Goal: Task Accomplishment & Management: Manage account settings

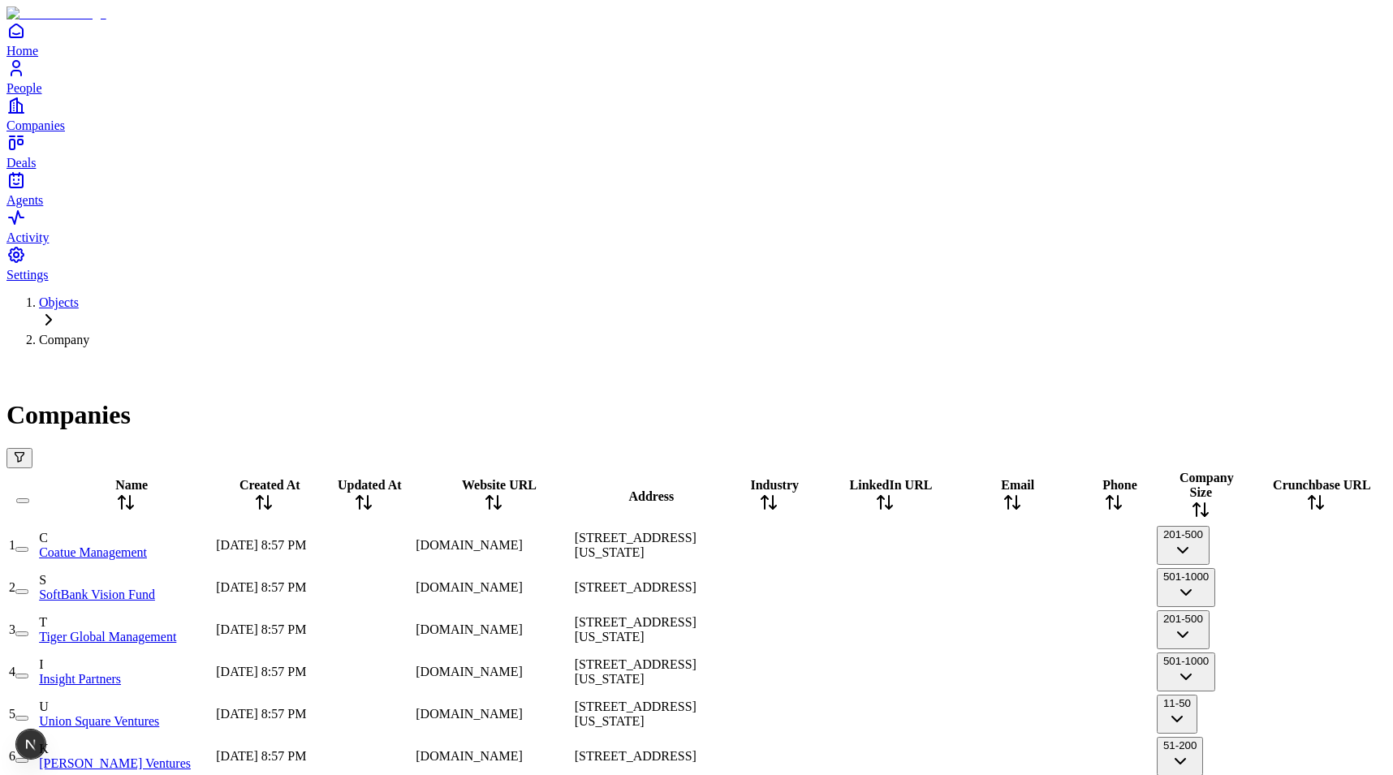
click at [32, 448] on button "Open natural language filter" at bounding box center [19, 458] width 26 height 20
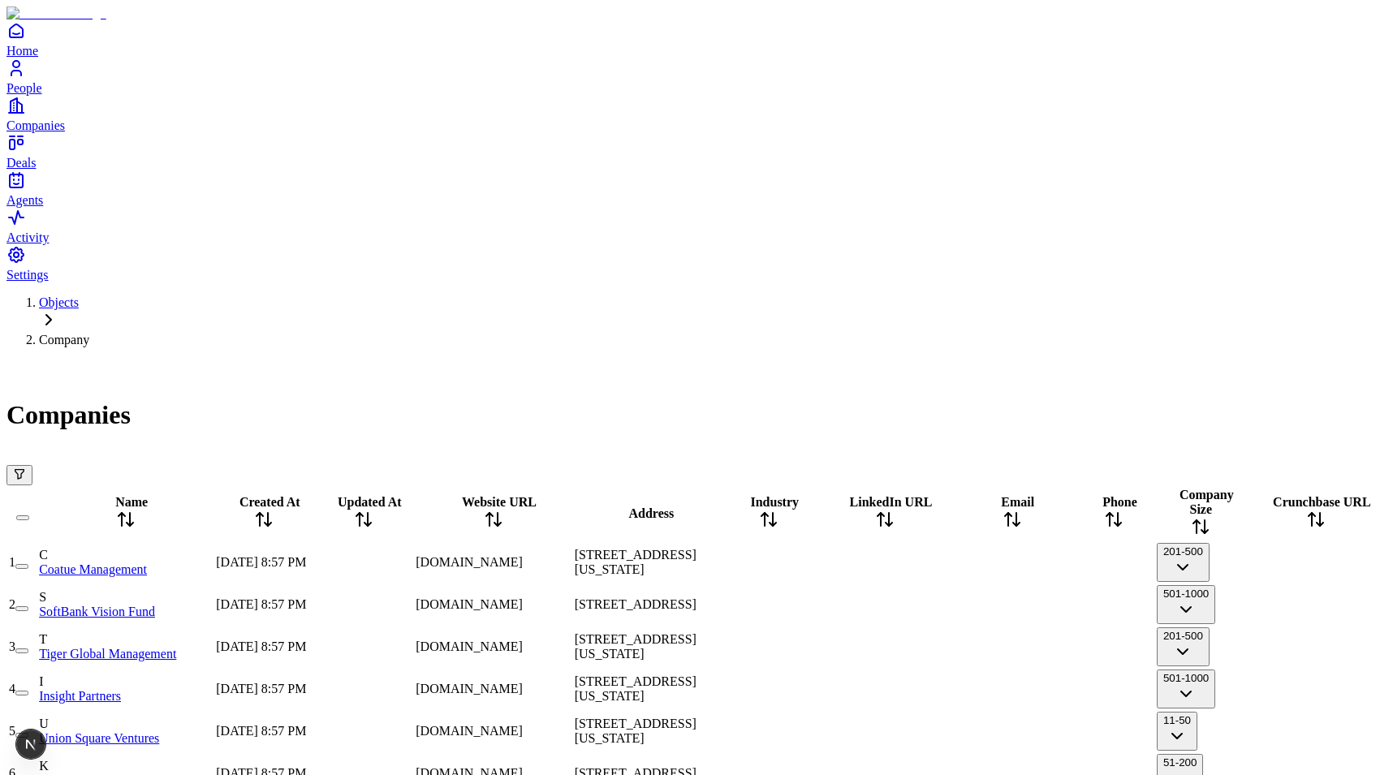
click at [26, 468] on icon "Open natural language filter" at bounding box center [19, 474] width 13 height 13
click at [1021, 360] on div "Companies" at bounding box center [696, 422] width 1380 height 125
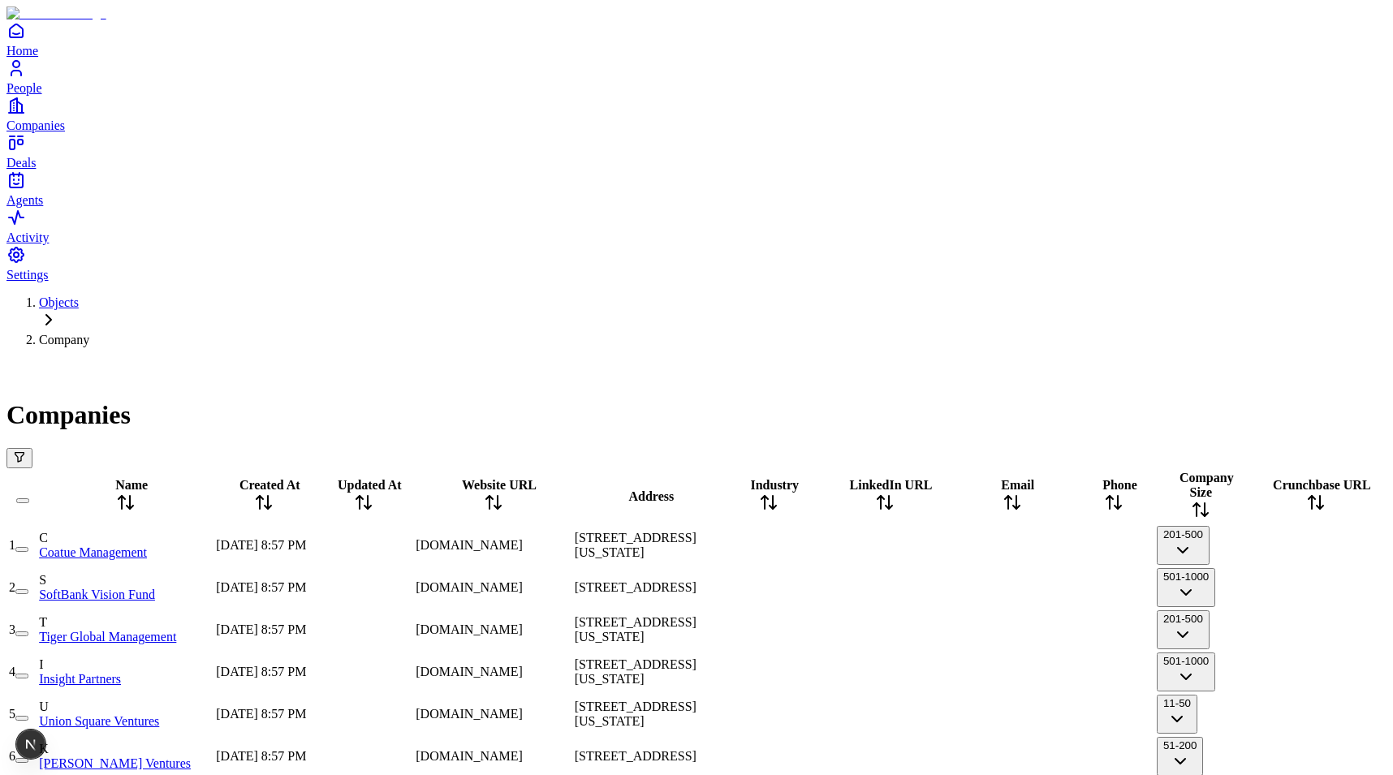
click at [32, 448] on button "Open natural language filter" at bounding box center [19, 458] width 26 height 20
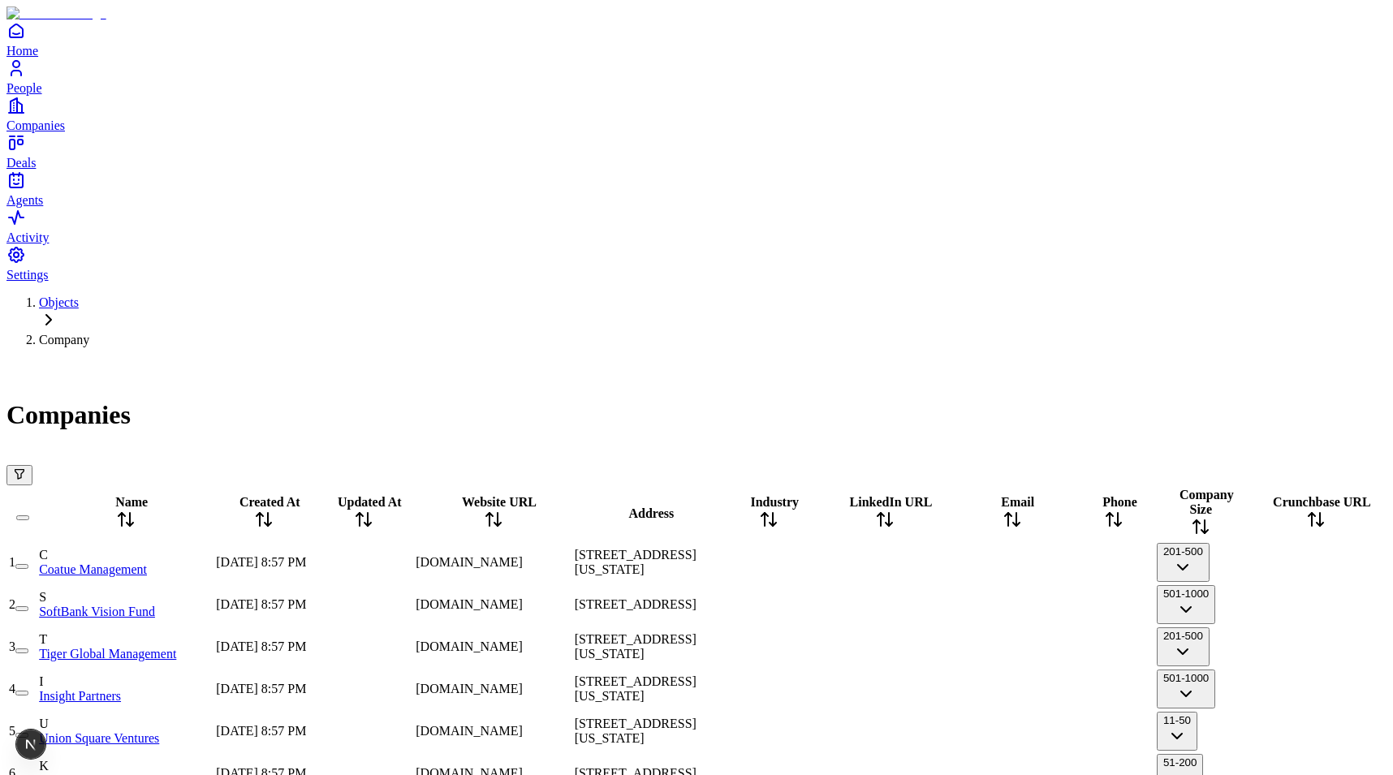
click at [915, 360] on div "Companies" at bounding box center [696, 395] width 1380 height 70
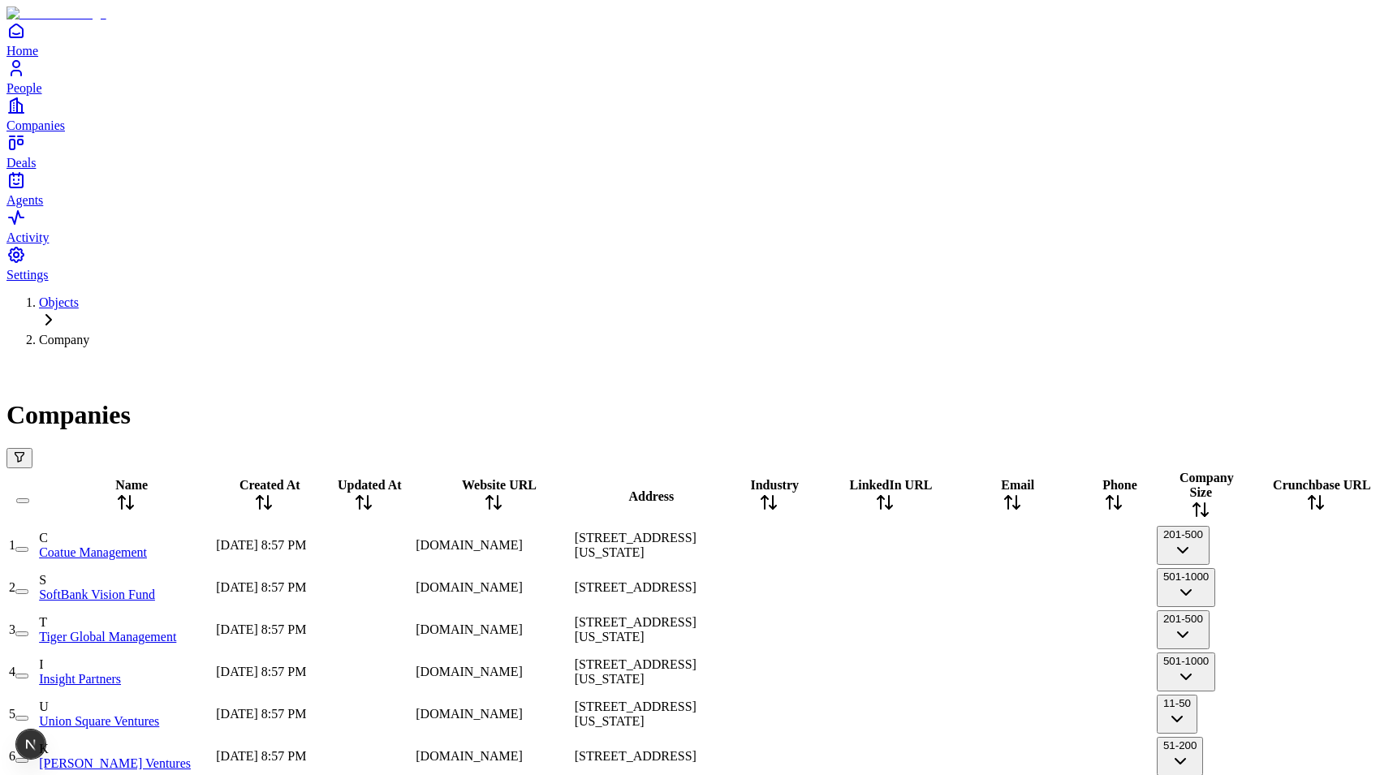
click at [26, 450] on icon "Open natural language filter" at bounding box center [19, 456] width 13 height 13
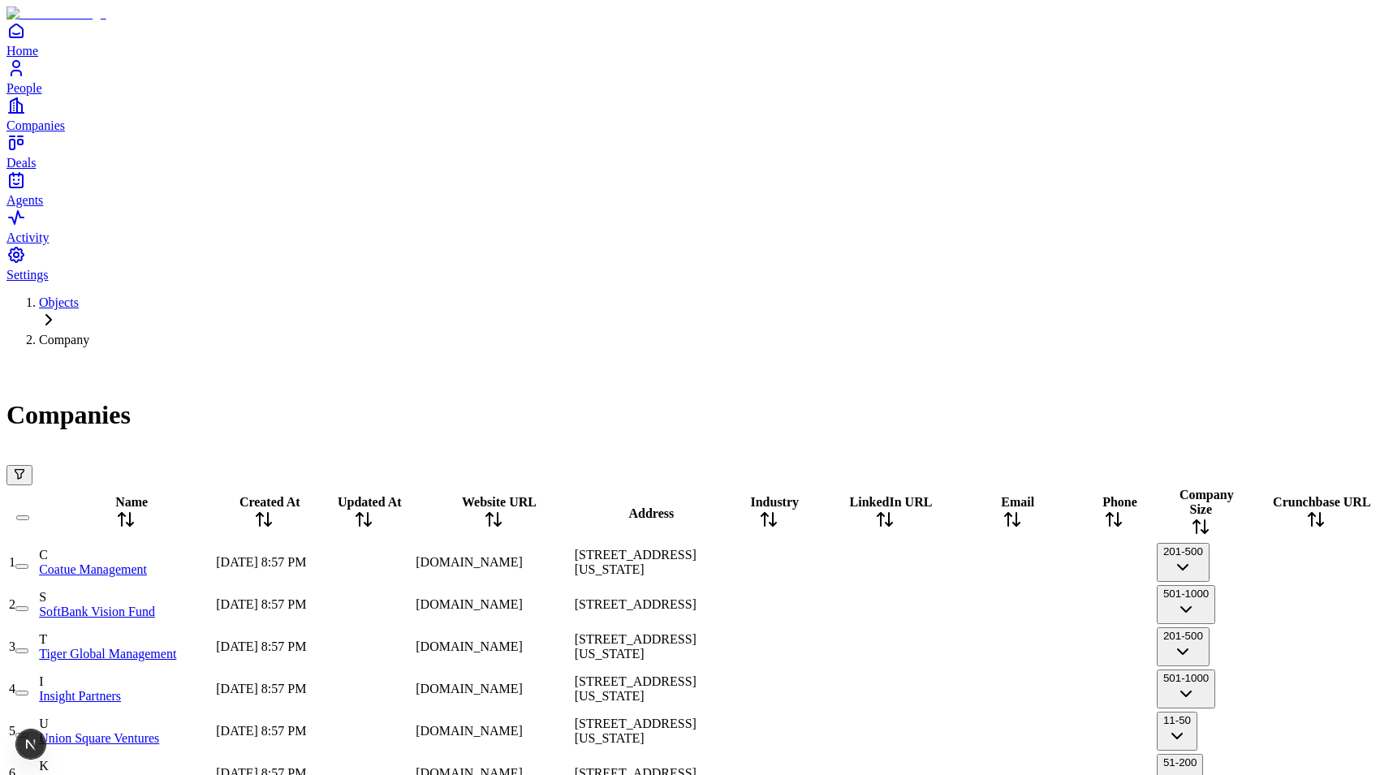
click at [26, 468] on icon "Open natural language filter" at bounding box center [19, 474] width 13 height 13
click at [868, 448] on div at bounding box center [696, 466] width 1380 height 37
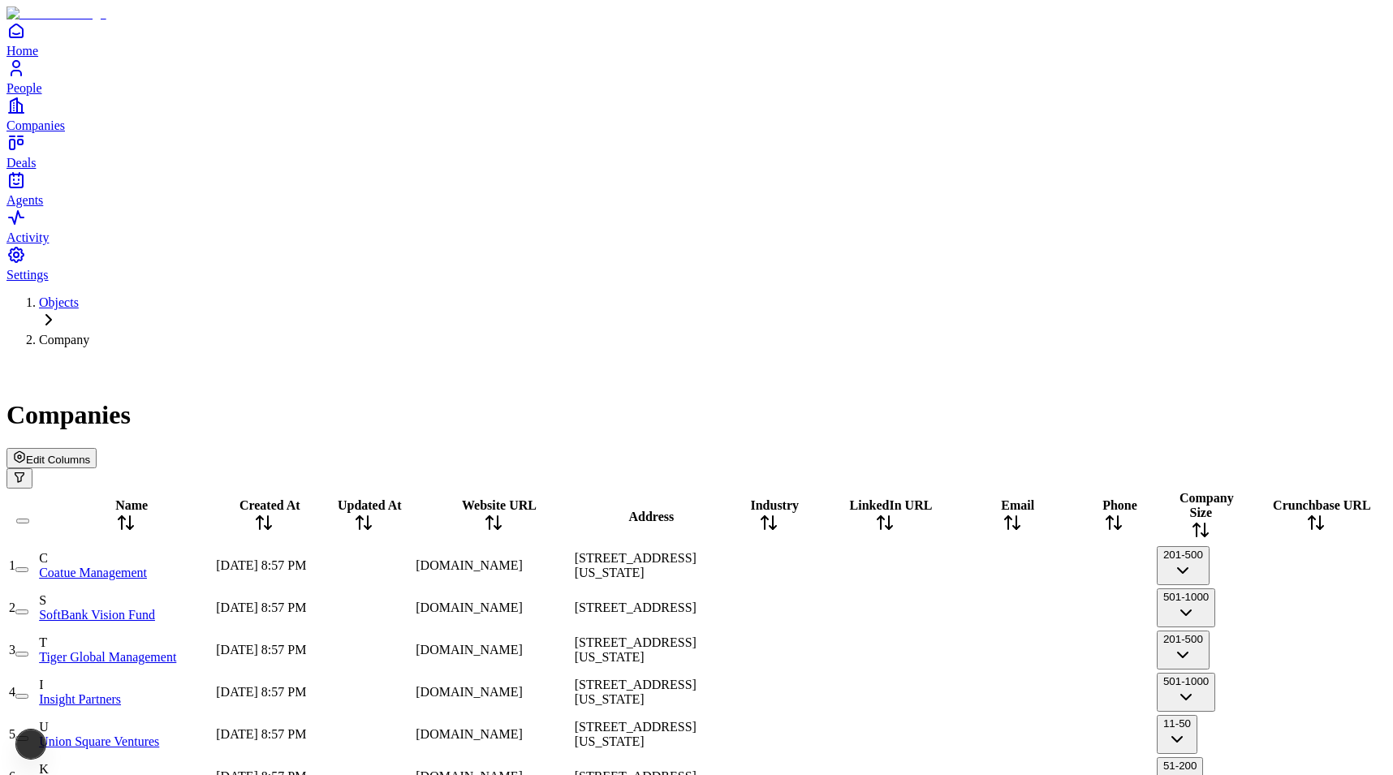
click at [90, 454] on span "Edit Columns" at bounding box center [58, 460] width 64 height 12
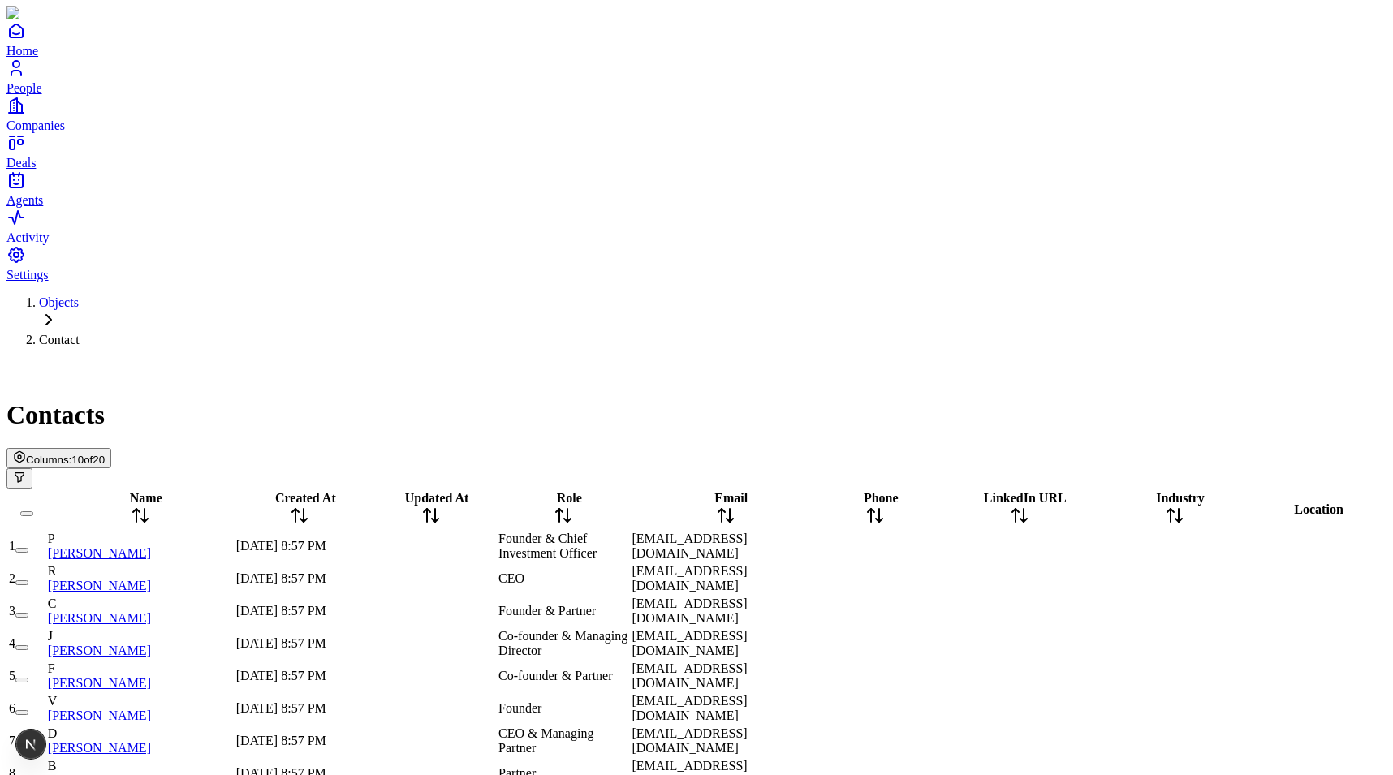
click at [71, 454] on span "Columns:" at bounding box center [48, 460] width 45 height 12
click at [831, 360] on div "Contacts Columns: 10 of 20" at bounding box center [696, 424] width 1380 height 128
click at [71, 454] on span "Columns:" at bounding box center [48, 460] width 45 height 12
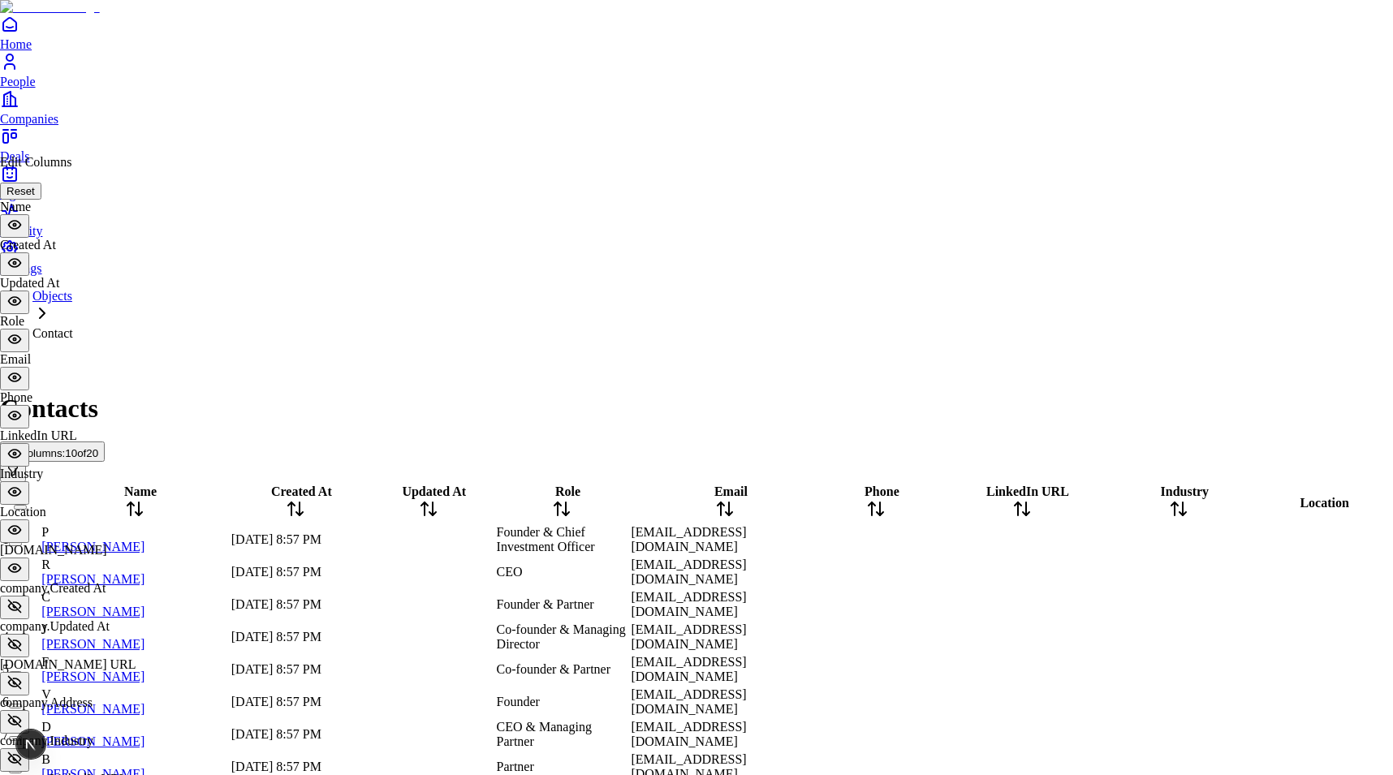
scroll to position [296, 0]
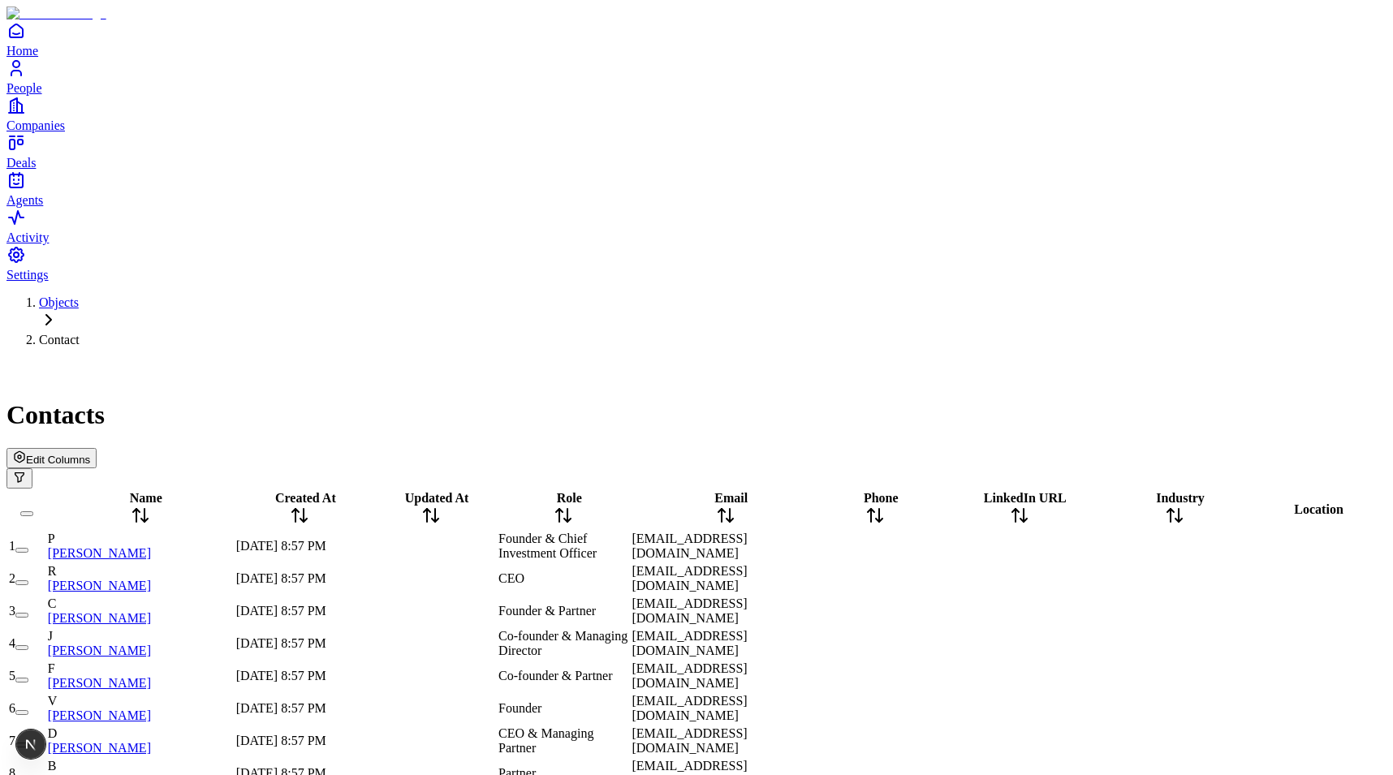
click at [90, 454] on span "Edit Columns" at bounding box center [58, 460] width 64 height 12
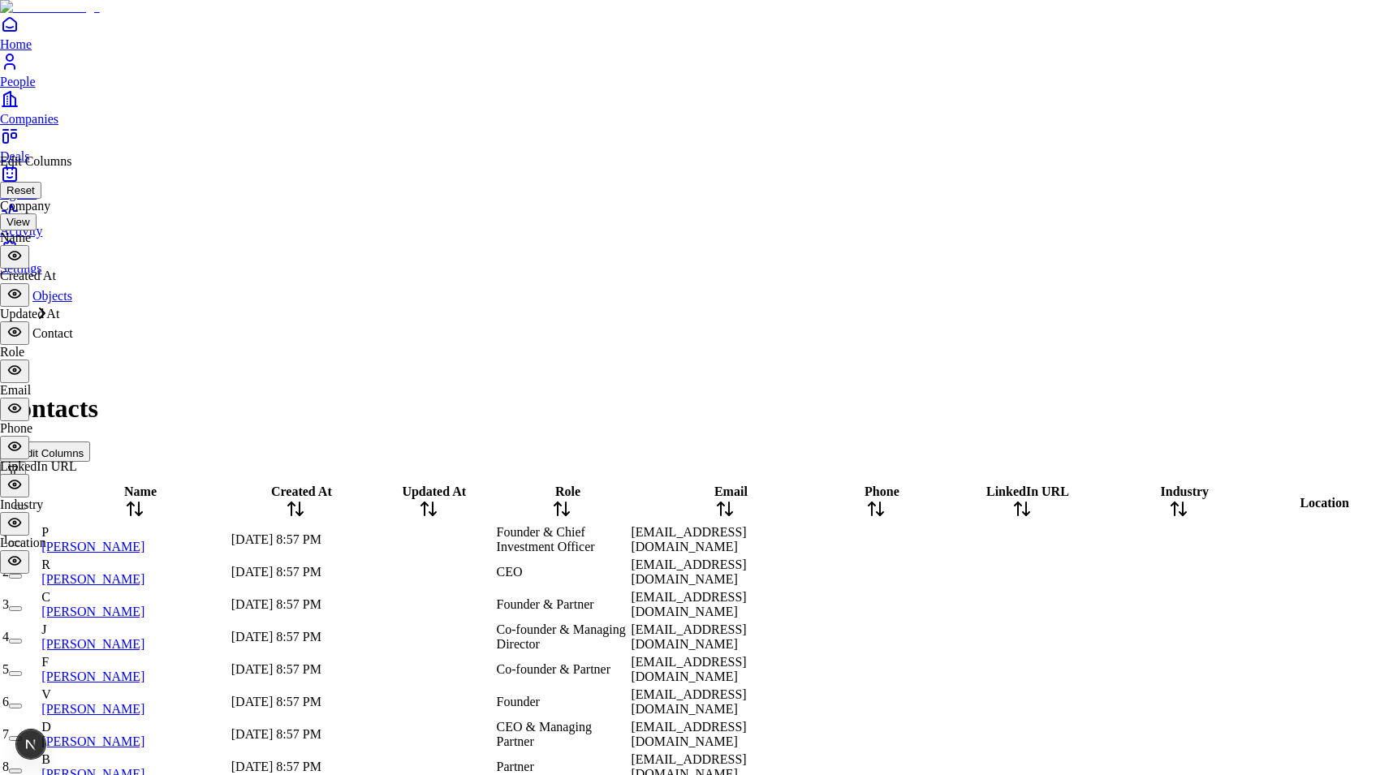
click at [37, 213] on button "View" at bounding box center [18, 221] width 37 height 17
click at [44, 202] on button "← Back" at bounding box center [25, 208] width 51 height 17
click at [37, 213] on button "View" at bounding box center [18, 221] width 37 height 17
click at [51, 211] on button "← Back" at bounding box center [25, 208] width 51 height 17
click at [77, 204] on div "Company View" at bounding box center [38, 215] width 77 height 32
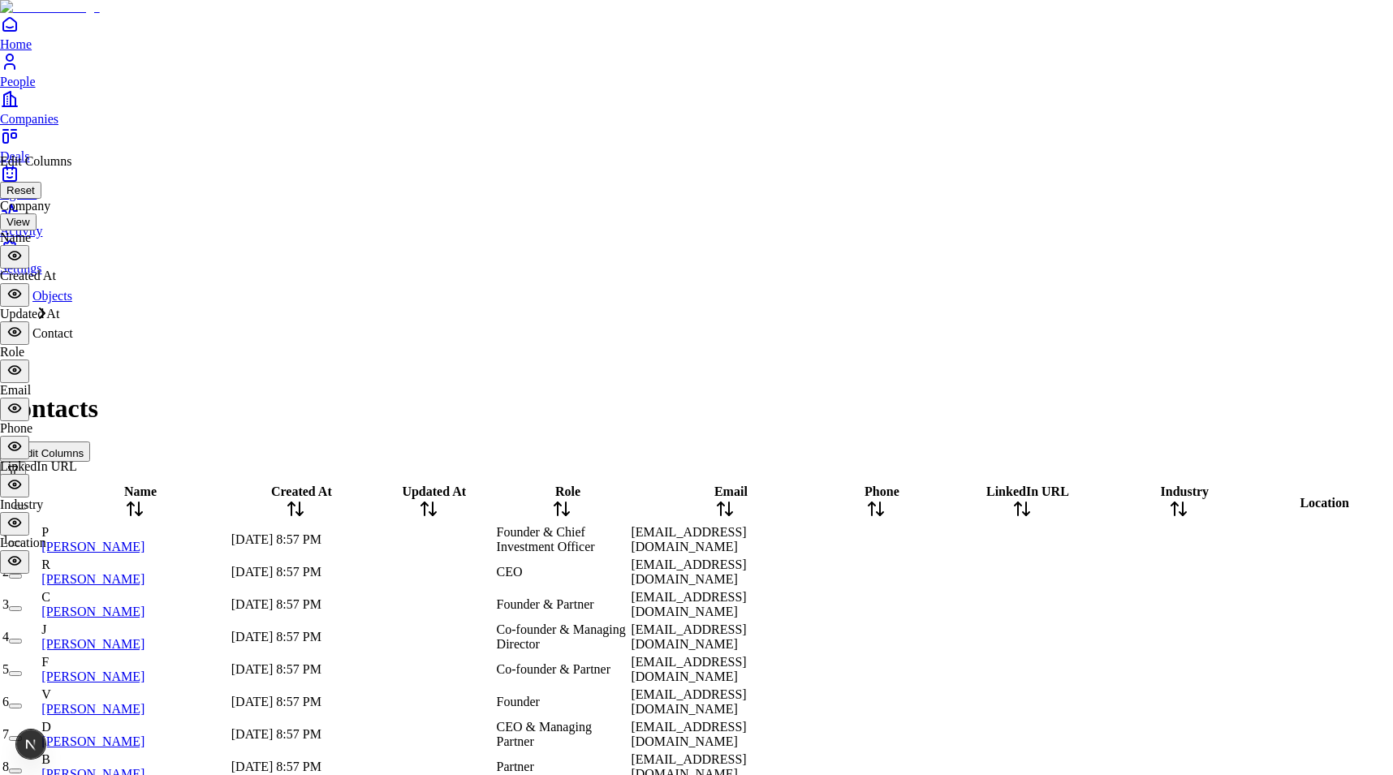
click at [37, 213] on button "View" at bounding box center [18, 221] width 37 height 17
click at [49, 209] on button "← Back" at bounding box center [25, 208] width 51 height 17
click at [77, 201] on div "Company View" at bounding box center [38, 215] width 77 height 32
click at [37, 213] on button "View" at bounding box center [18, 221] width 37 height 17
click at [51, 204] on button "← Back" at bounding box center [25, 208] width 51 height 17
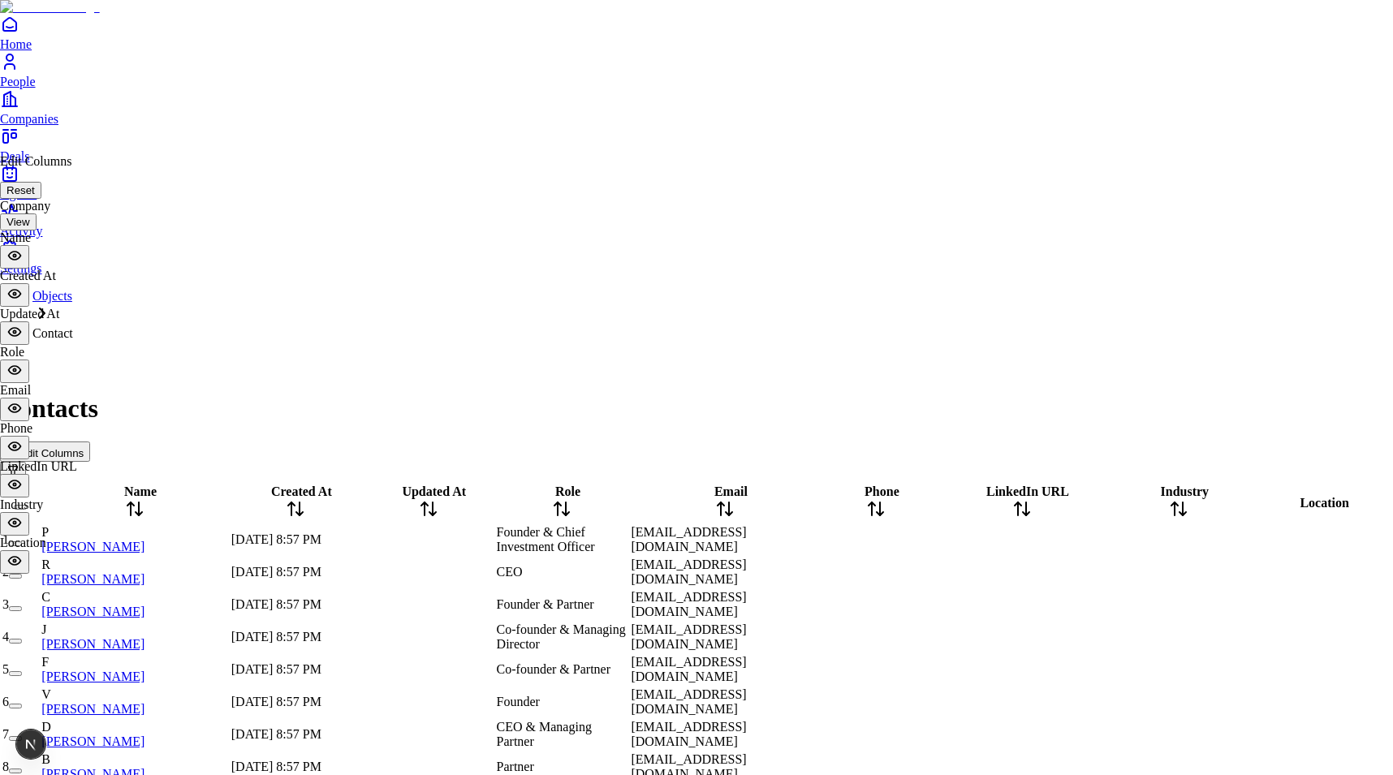
click at [37, 213] on button "View" at bounding box center [18, 221] width 37 height 17
click at [21, 284] on icon at bounding box center [15, 280] width 12 height 8
click at [23, 288] on icon at bounding box center [14, 280] width 16 height 16
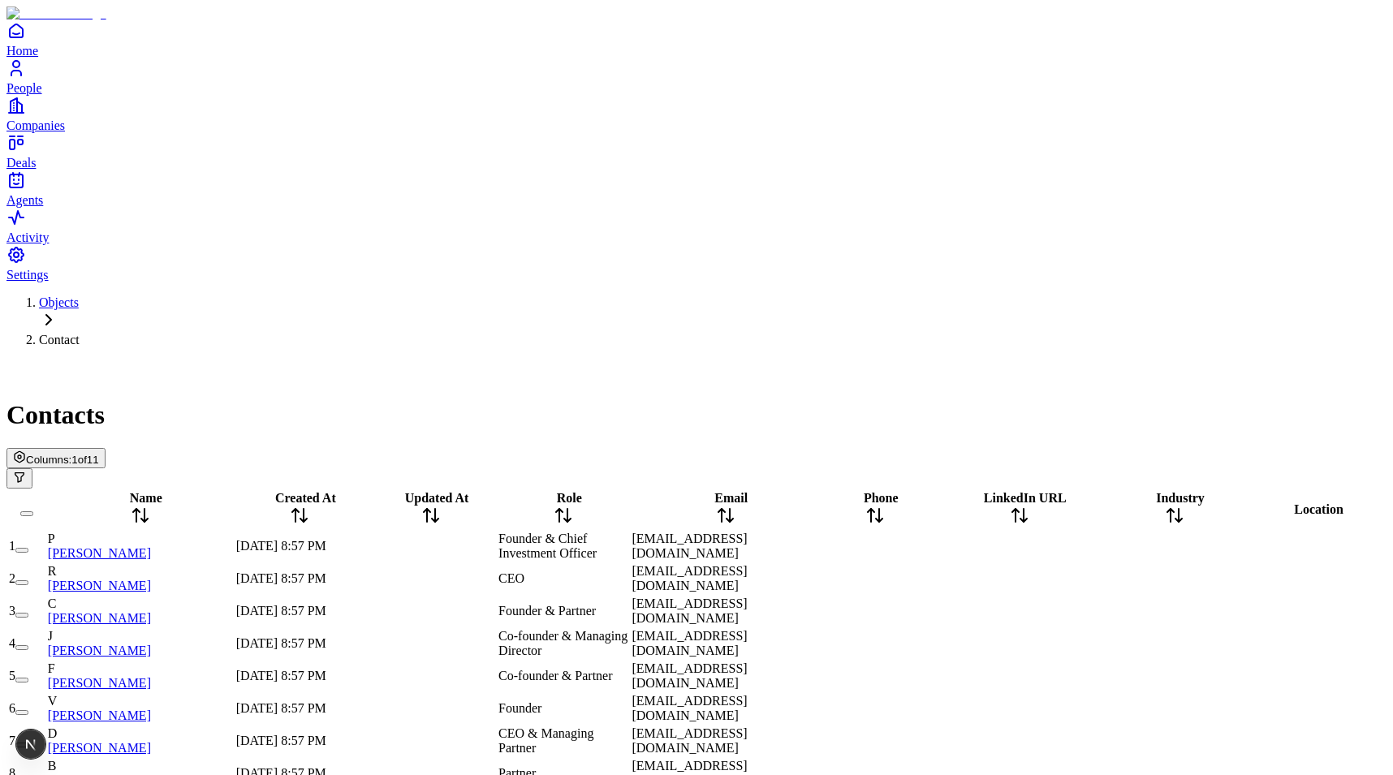
click at [157, 360] on div "Contacts Columns: 1 of 11" at bounding box center [696, 424] width 1380 height 128
click at [106, 448] on button "Columns: 1 of 11" at bounding box center [55, 458] width 99 height 20
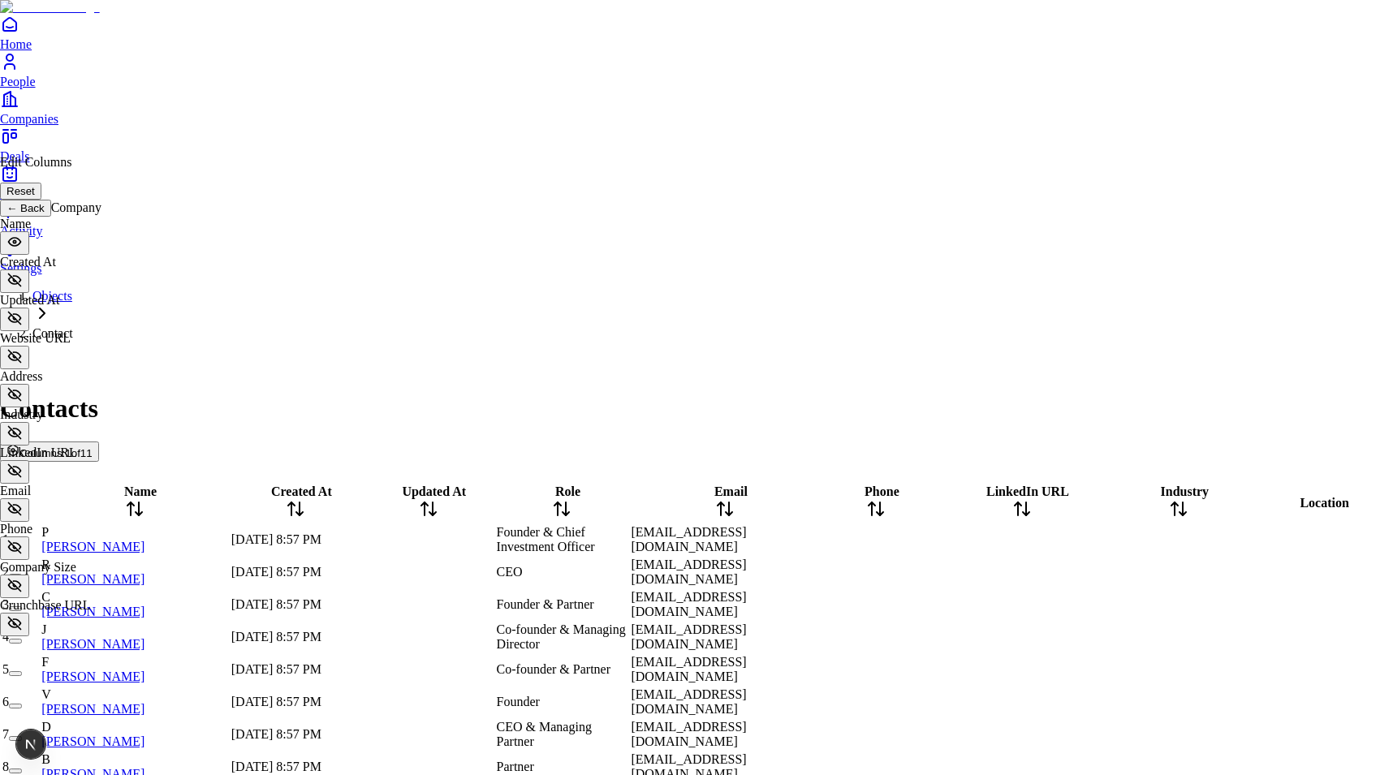
click at [50, 200] on button "← Back" at bounding box center [25, 208] width 51 height 17
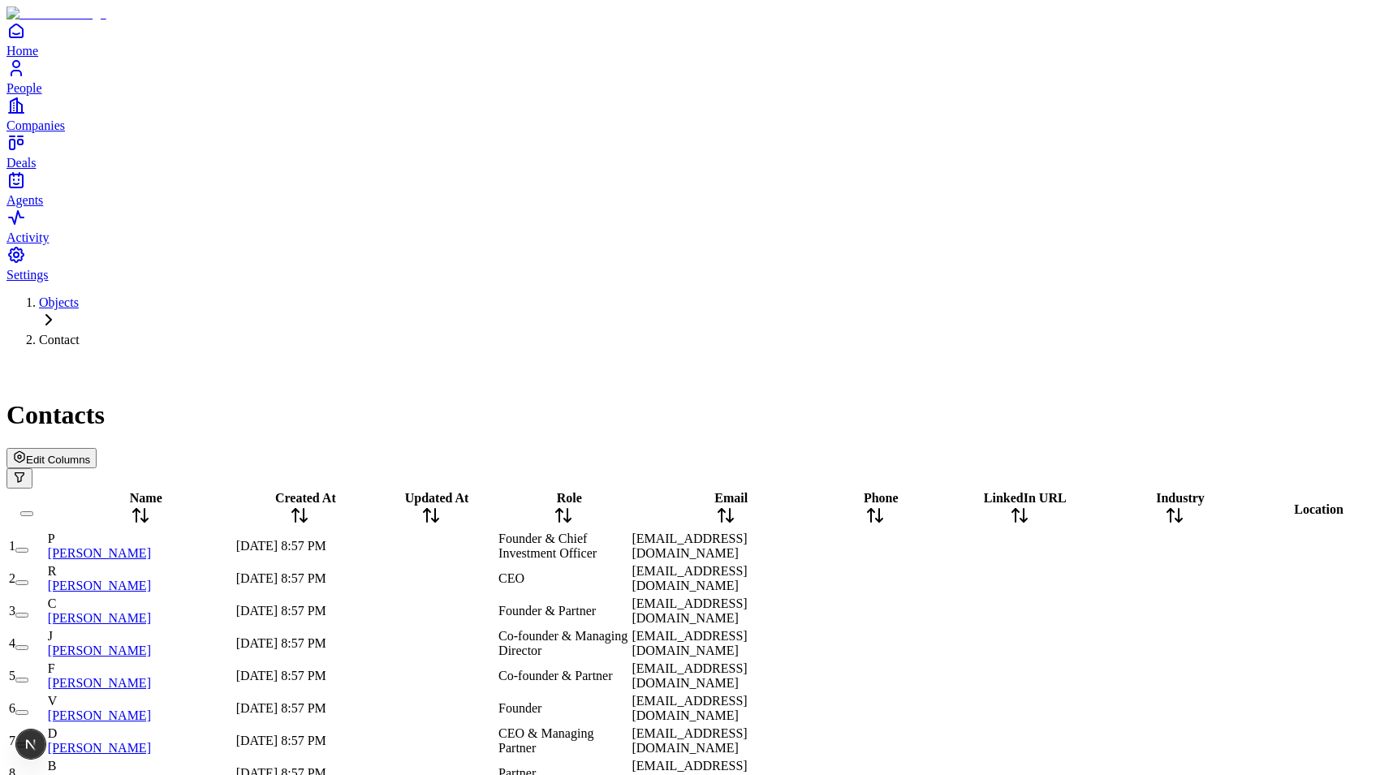
click at [90, 454] on span "Edit Columns" at bounding box center [58, 460] width 64 height 12
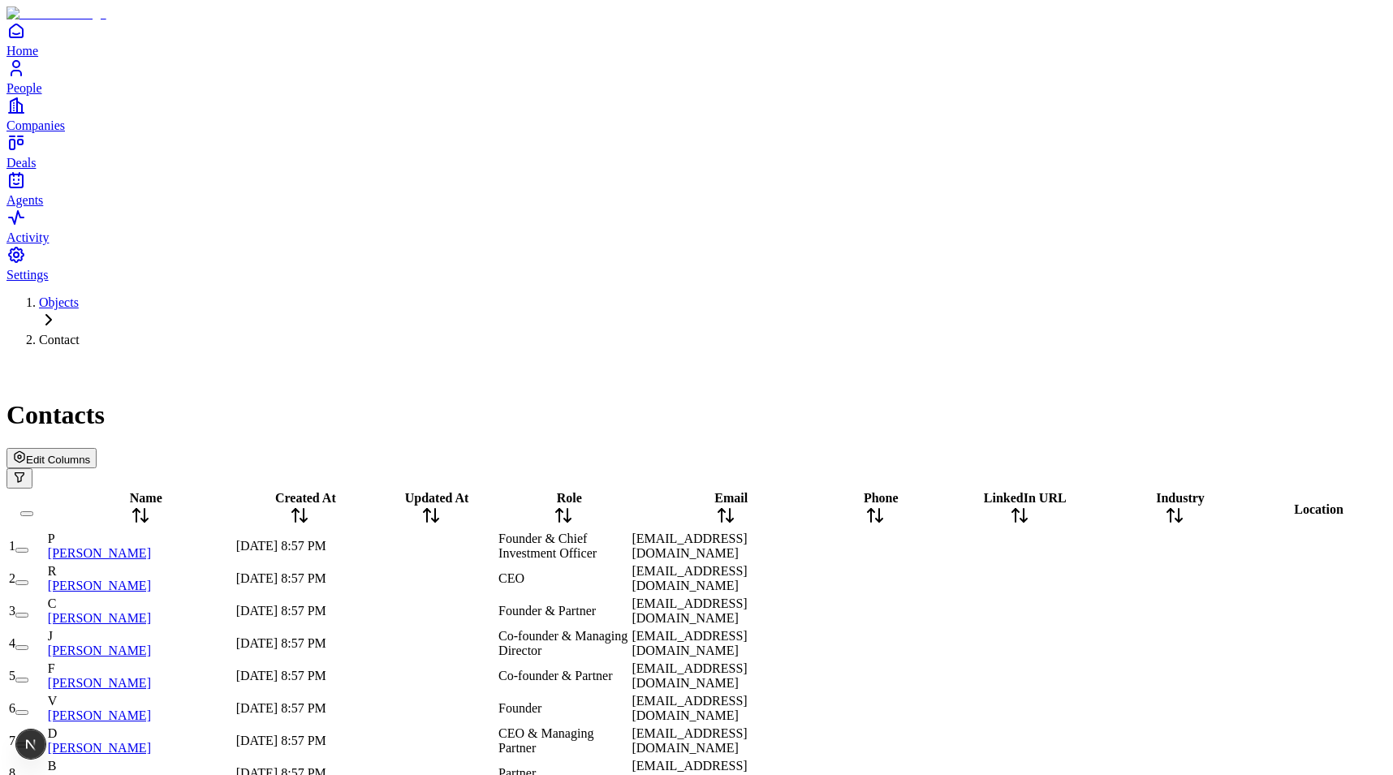
click at [90, 454] on span "Edit Columns" at bounding box center [58, 460] width 64 height 12
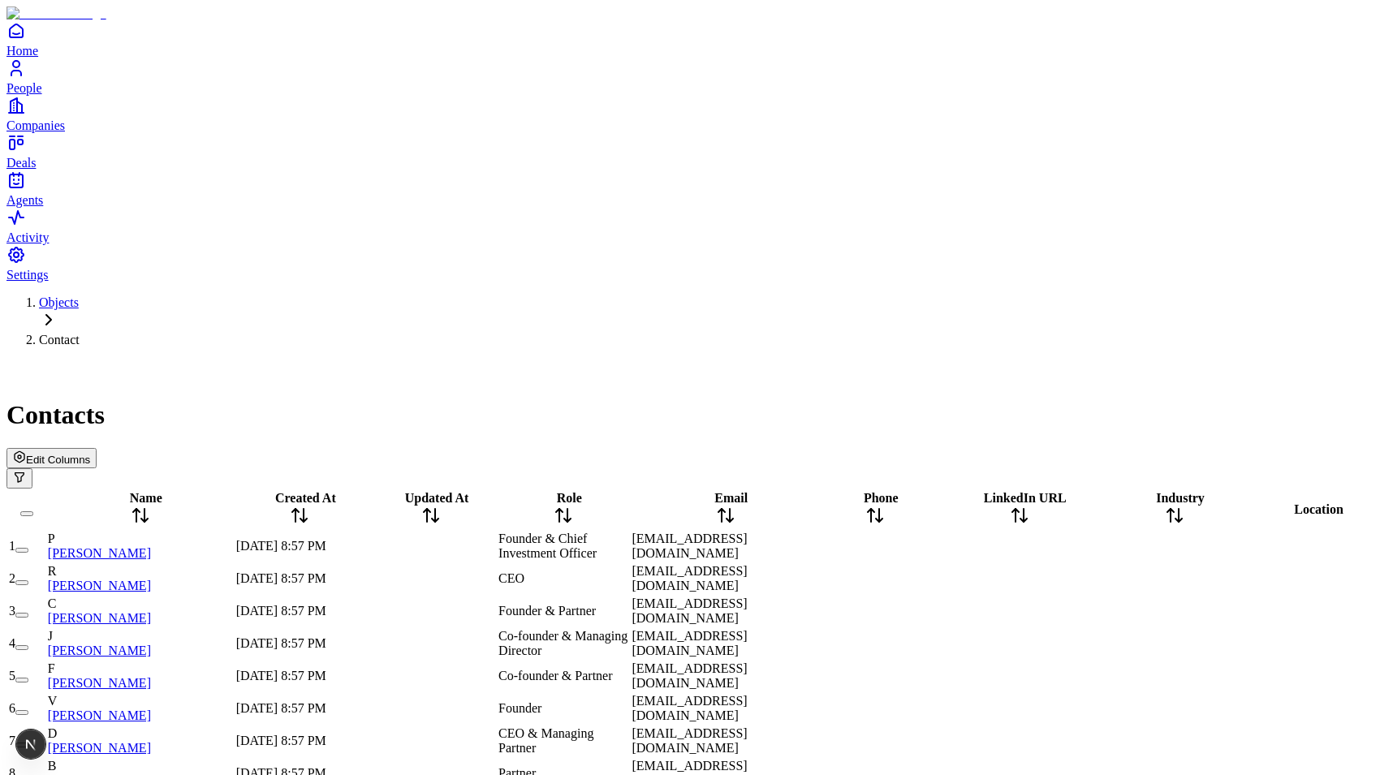
click at [97, 448] on button "Edit Columns" at bounding box center [51, 458] width 90 height 20
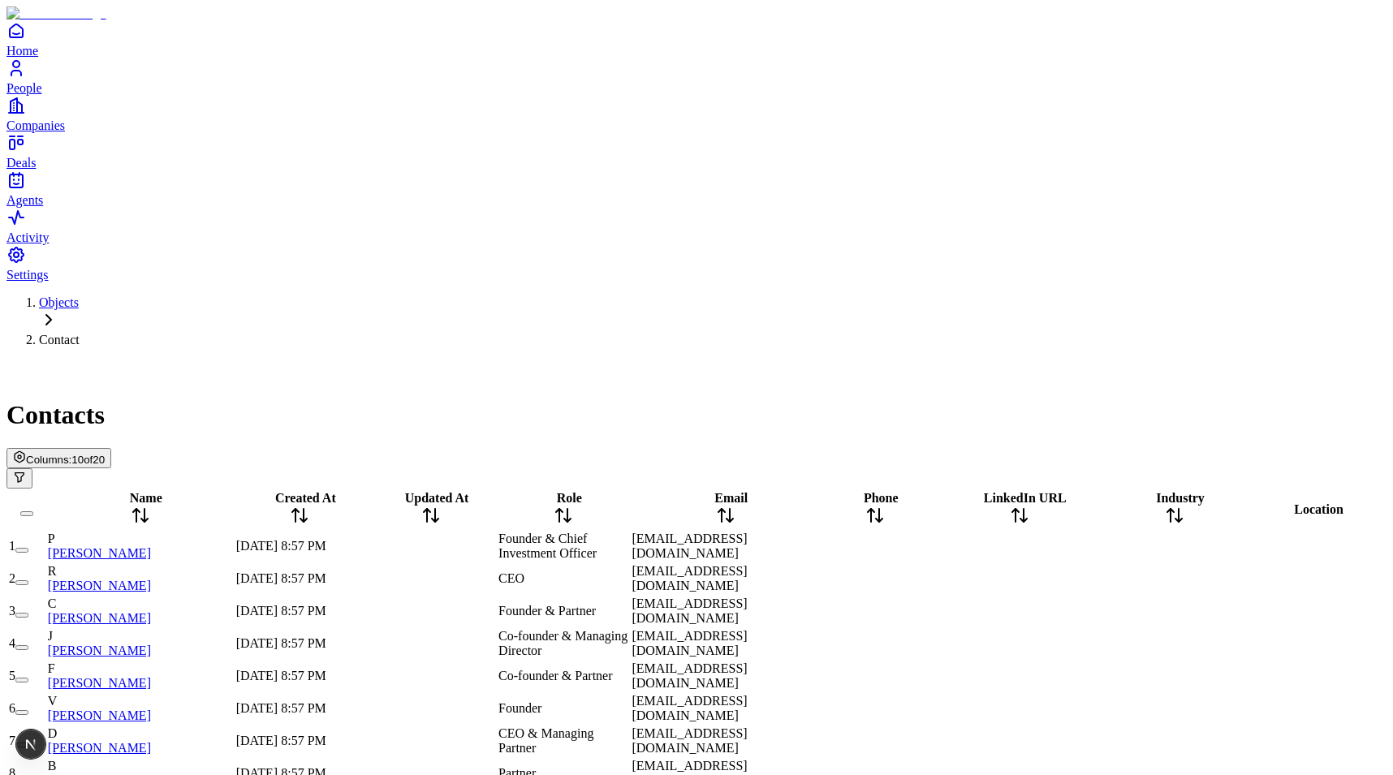
click at [71, 454] on span "Columns:" at bounding box center [48, 460] width 45 height 12
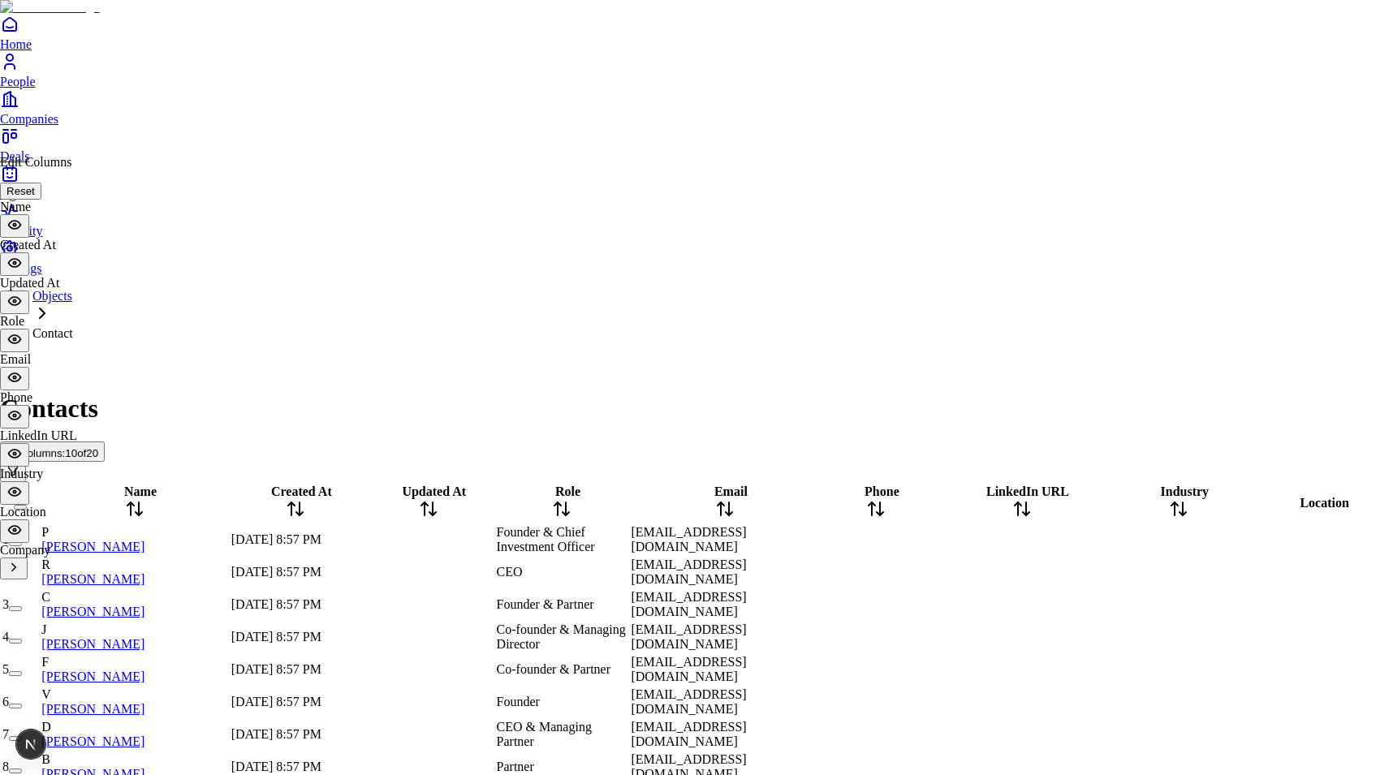
scroll to position [178, 0]
click at [21, 560] on icon "View Company columns" at bounding box center [13, 567] width 15 height 15
click at [39, 627] on span "Back" at bounding box center [25, 633] width 39 height 12
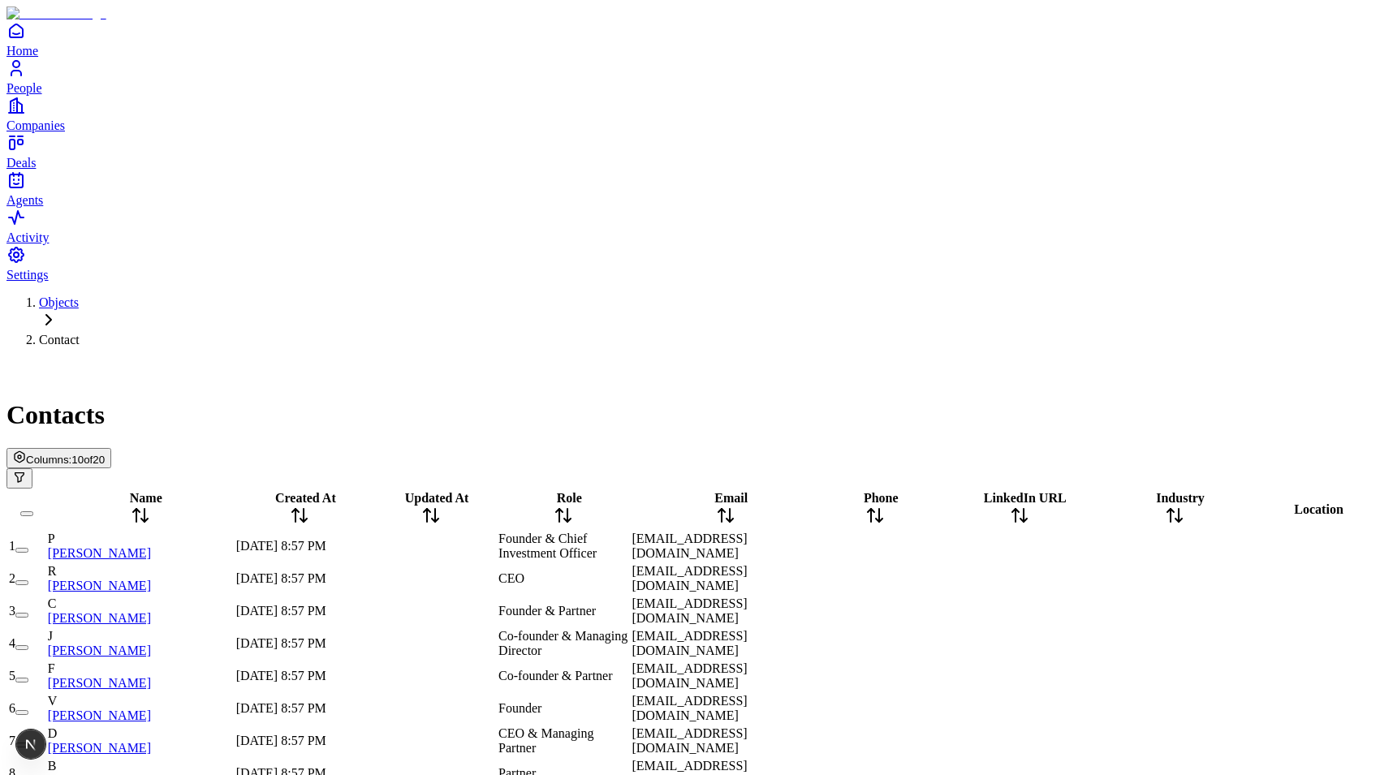
click at [111, 448] on button "Columns: 10 of 20" at bounding box center [58, 458] width 105 height 20
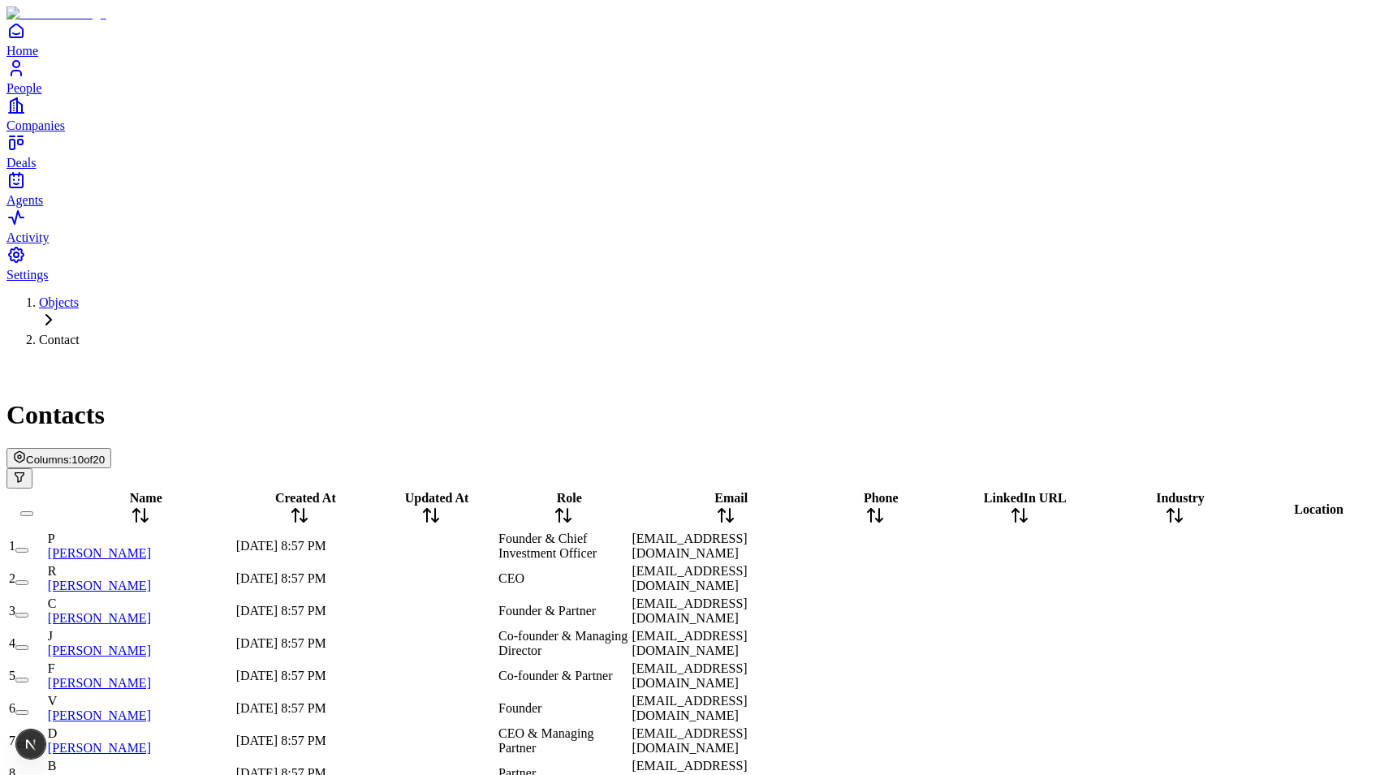
click at [105, 454] on span "10 of 20" at bounding box center [87, 460] width 33 height 12
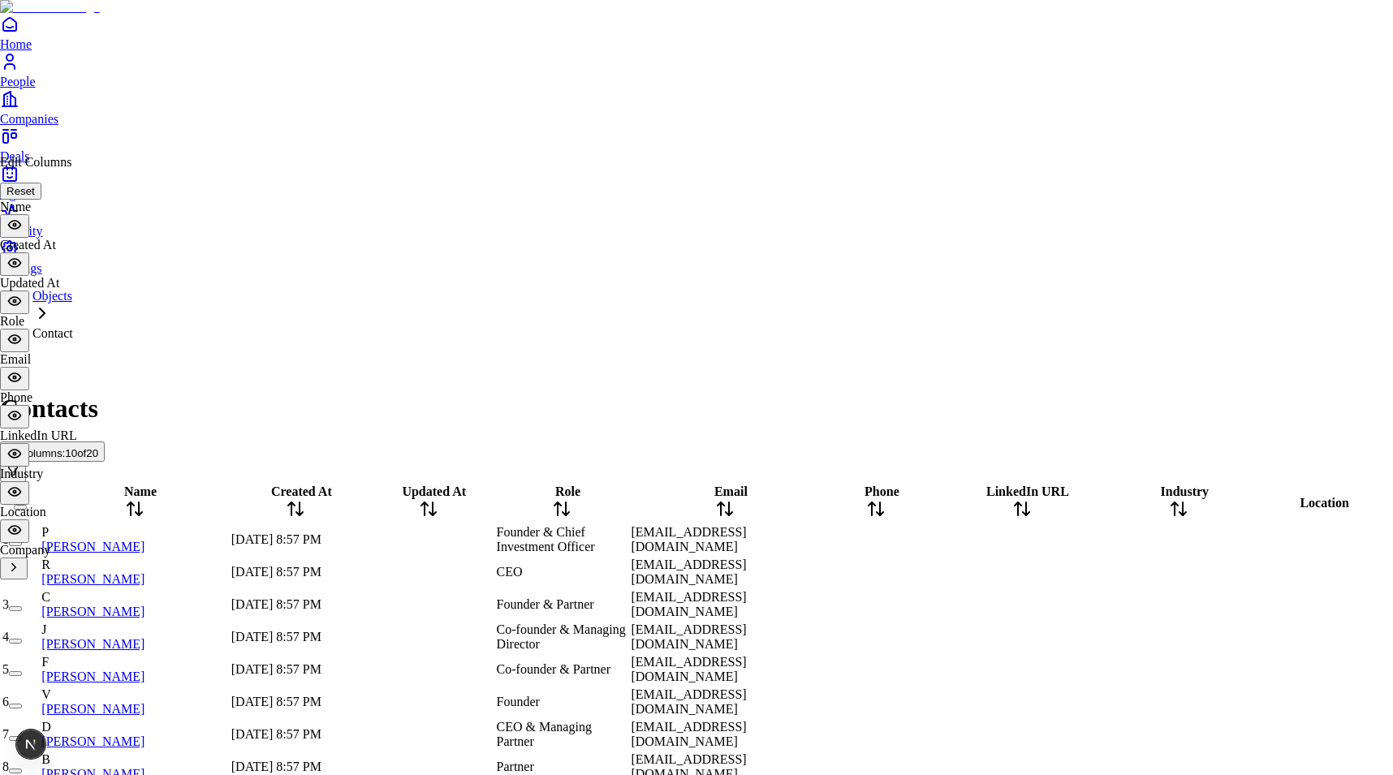
scroll to position [178, 0]
click at [21, 560] on icon "View Company columns" at bounding box center [13, 567] width 15 height 15
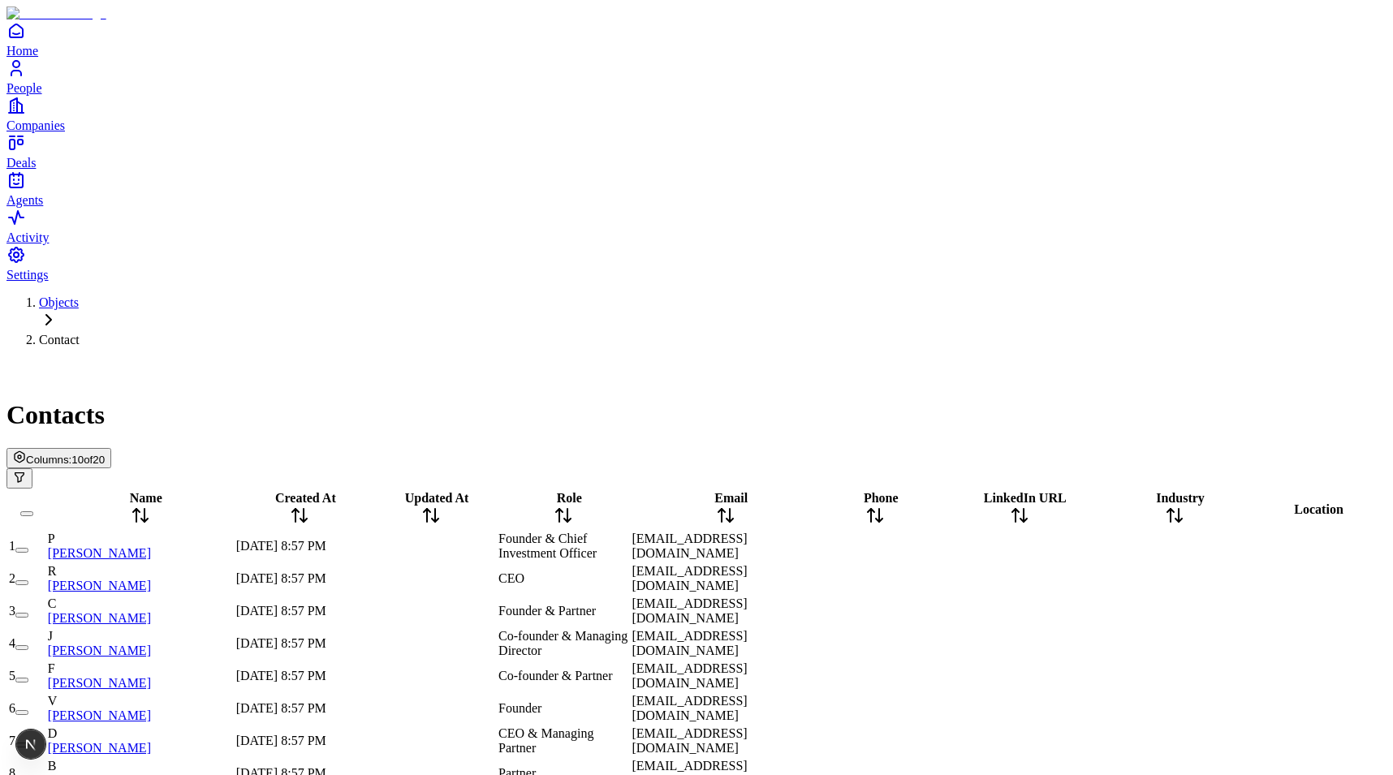
click at [105, 454] on span "10 of 20" at bounding box center [87, 460] width 33 height 12
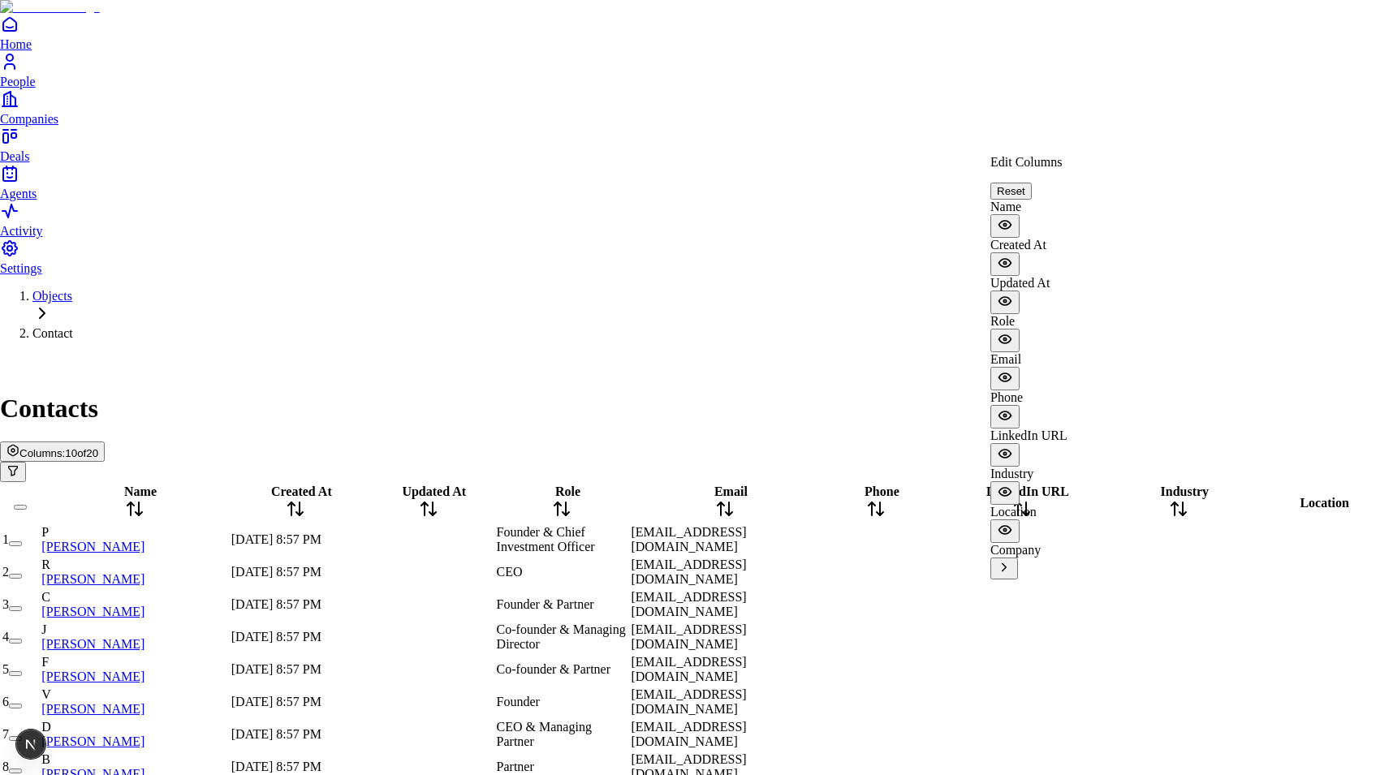
scroll to position [178, 0]
click at [1041, 543] on label "Company" at bounding box center [1015, 550] width 50 height 14
click at [1021, 200] on label "Name" at bounding box center [1005, 207] width 31 height 14
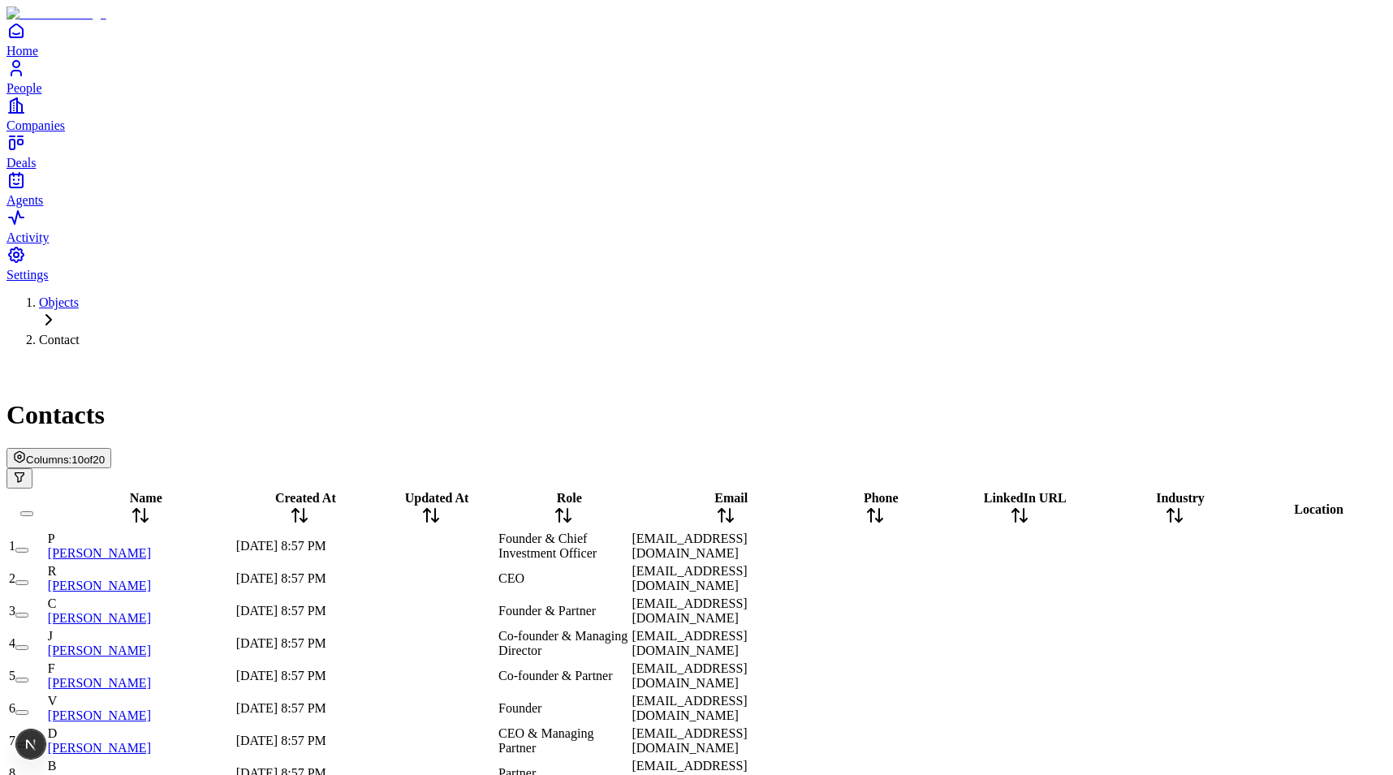
click at [71, 454] on span "Columns:" at bounding box center [48, 460] width 45 height 12
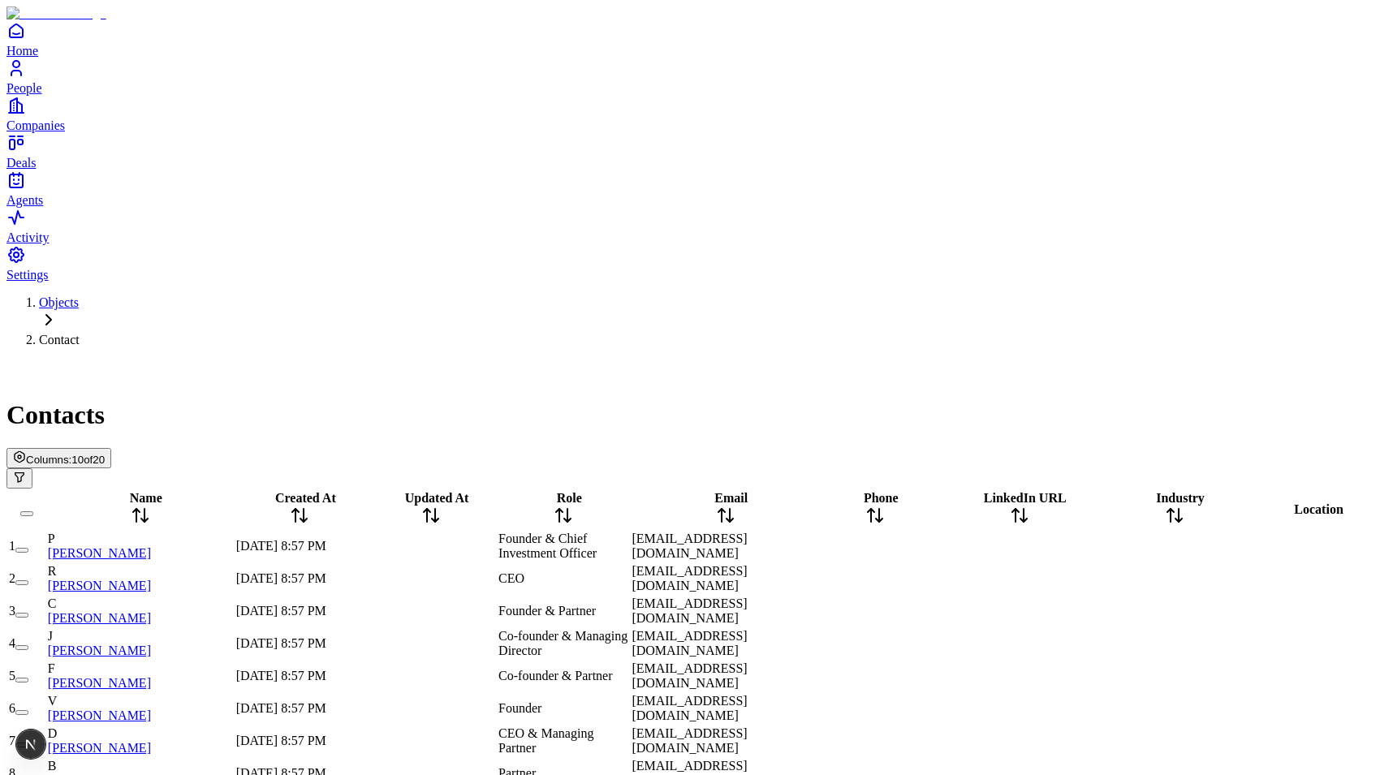
click at [71, 454] on span "Columns:" at bounding box center [48, 460] width 45 height 12
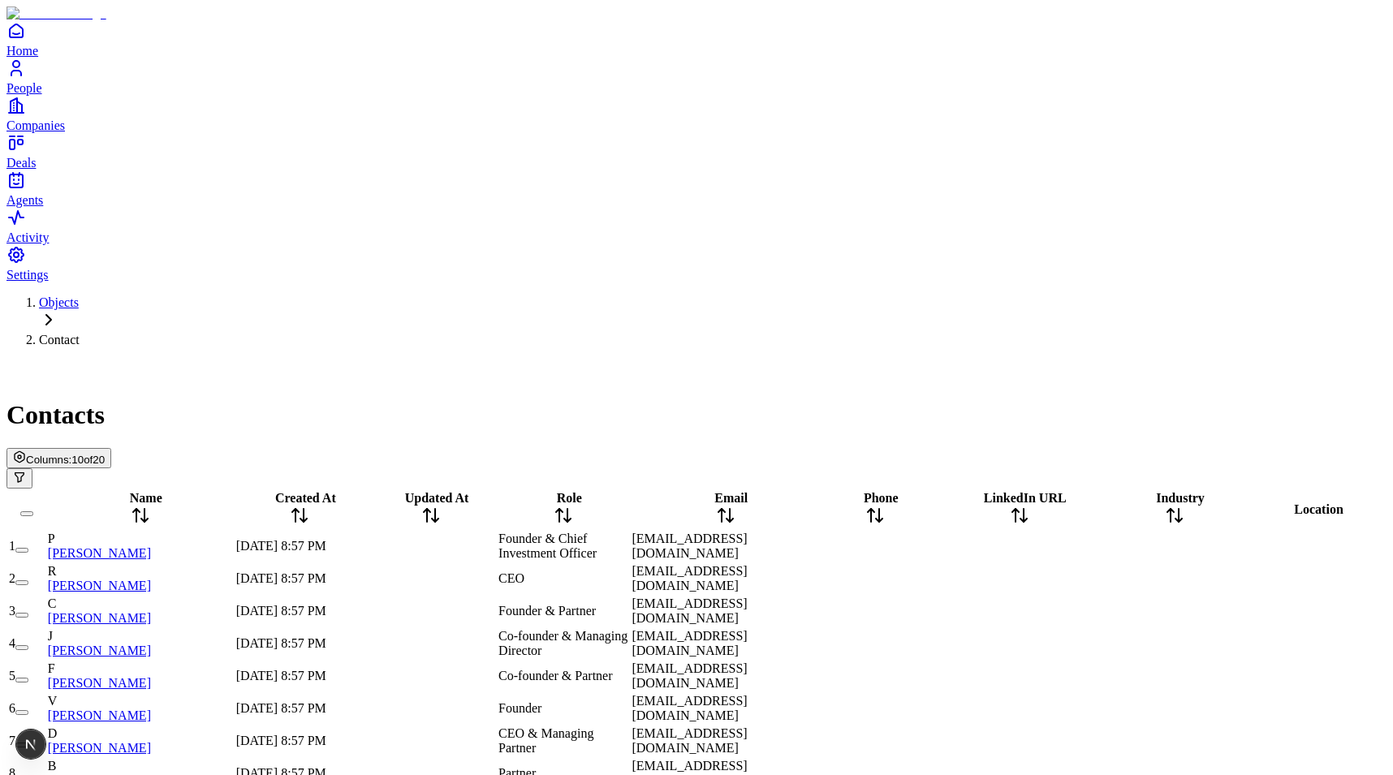
click at [1263, 448] on div "Columns: 10 of 20" at bounding box center [696, 468] width 1380 height 41
click at [71, 454] on span "Columns:" at bounding box center [48, 460] width 45 height 12
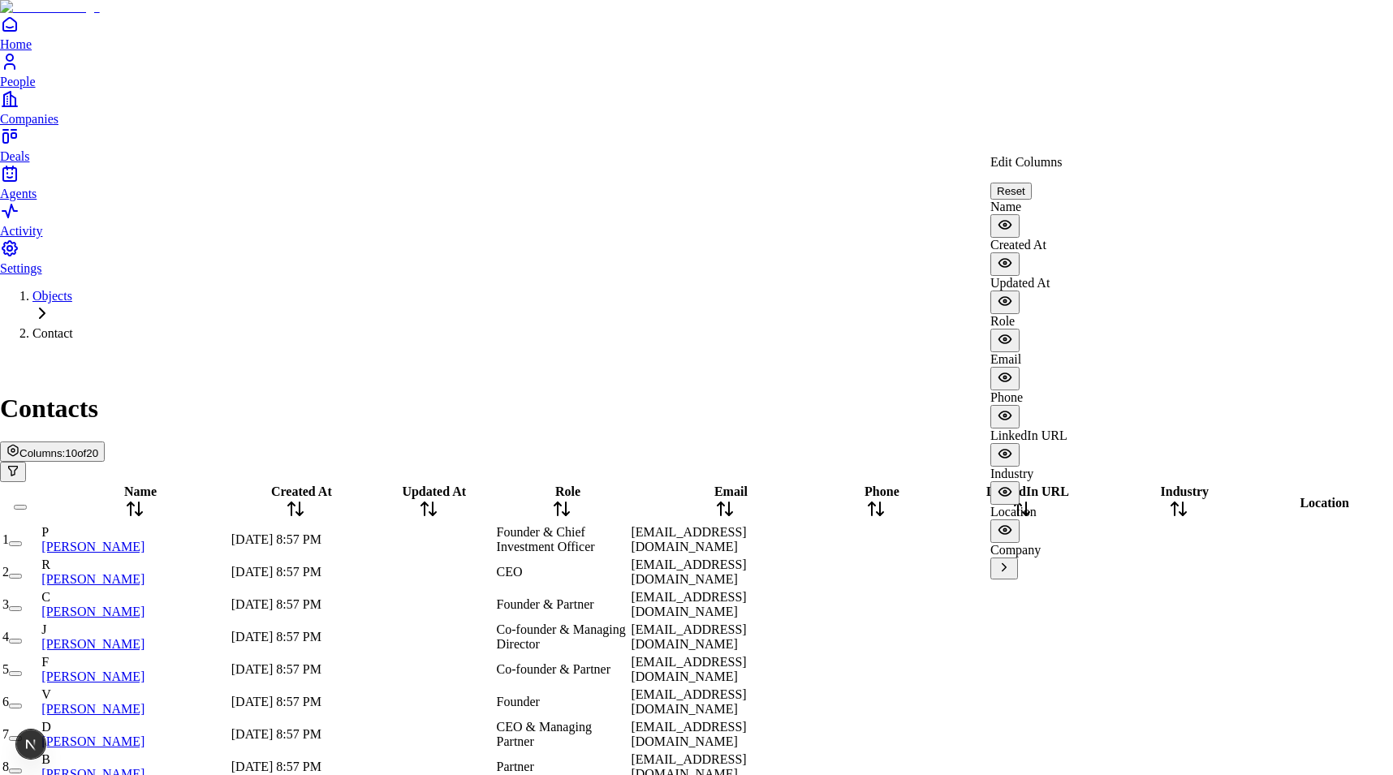
scroll to position [178, 0]
click at [1067, 543] on div "Company" at bounding box center [1028, 561] width 77 height 37
click at [1011, 560] on icon "View Company columns" at bounding box center [1004, 567] width 15 height 15
click at [1093, 163] on div "Edit Columns Reset" at bounding box center [1041, 177] width 102 height 45
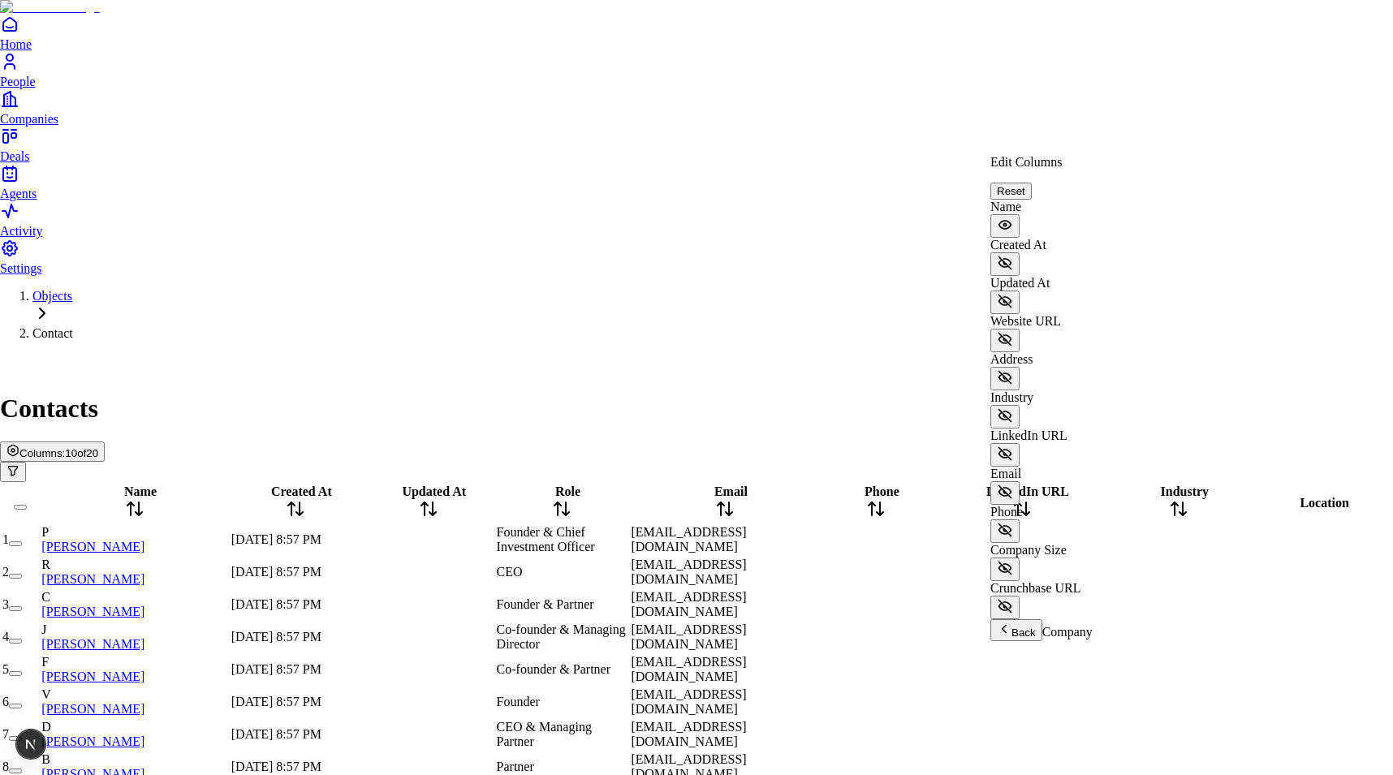
click at [1036, 627] on span "Back" at bounding box center [1016, 633] width 39 height 12
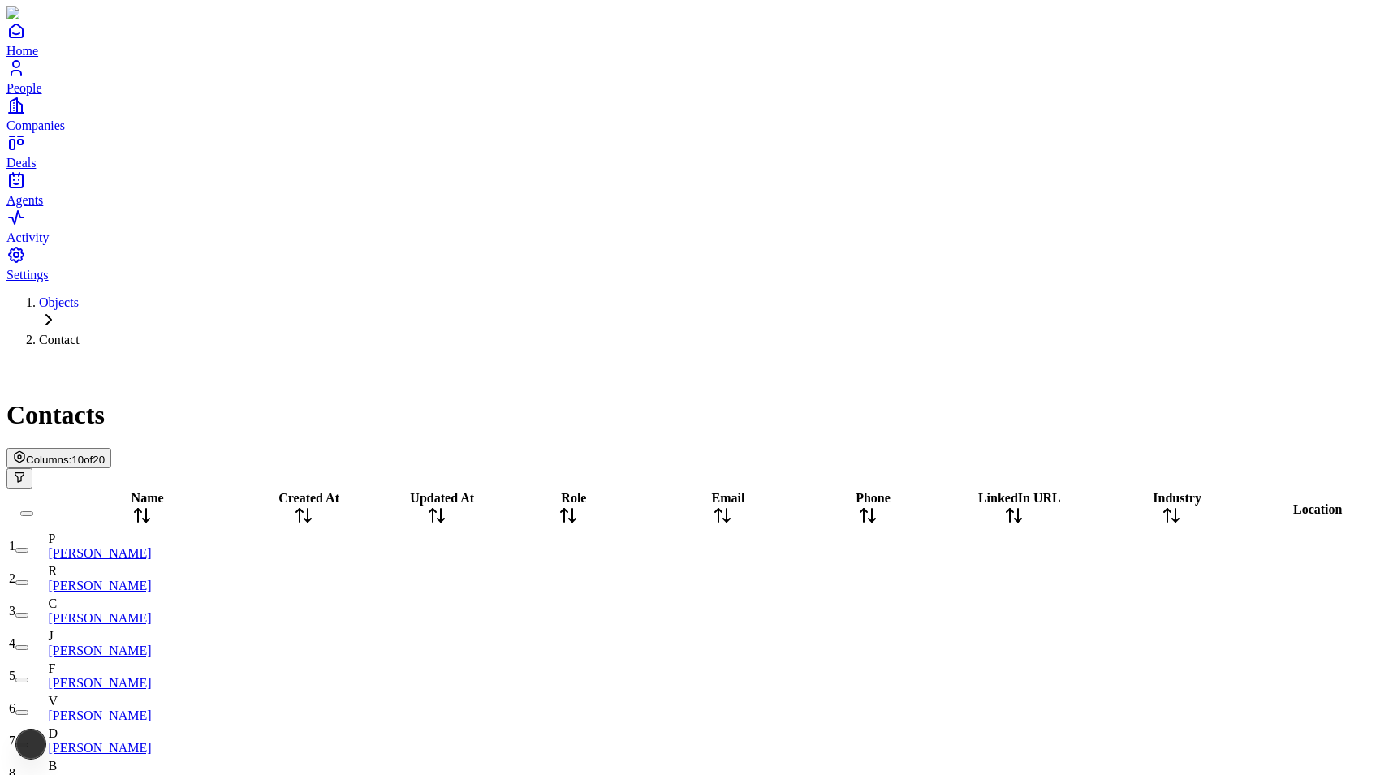
click at [105, 454] on span "10 of 20" at bounding box center [87, 460] width 33 height 12
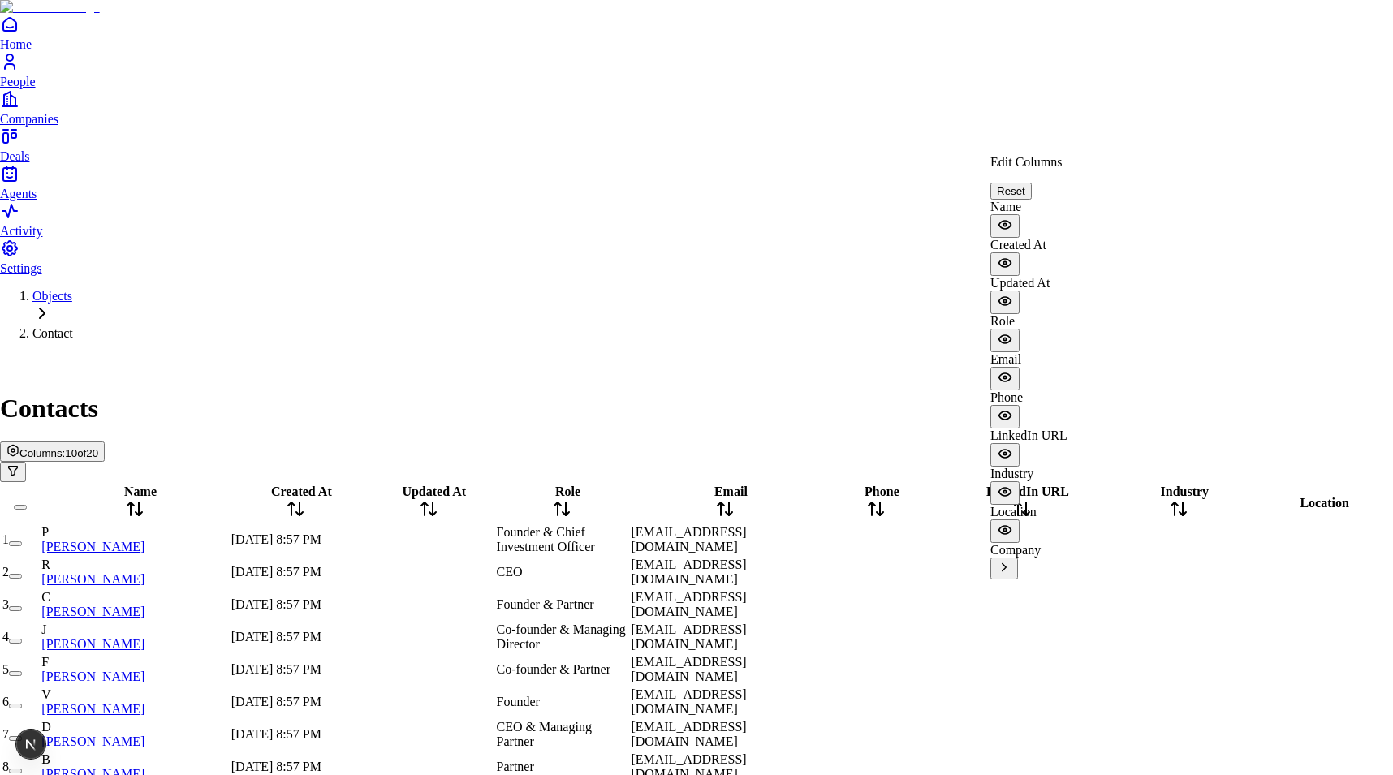
scroll to position [178, 0]
click at [1011, 560] on icon "View Company columns" at bounding box center [1004, 567] width 15 height 15
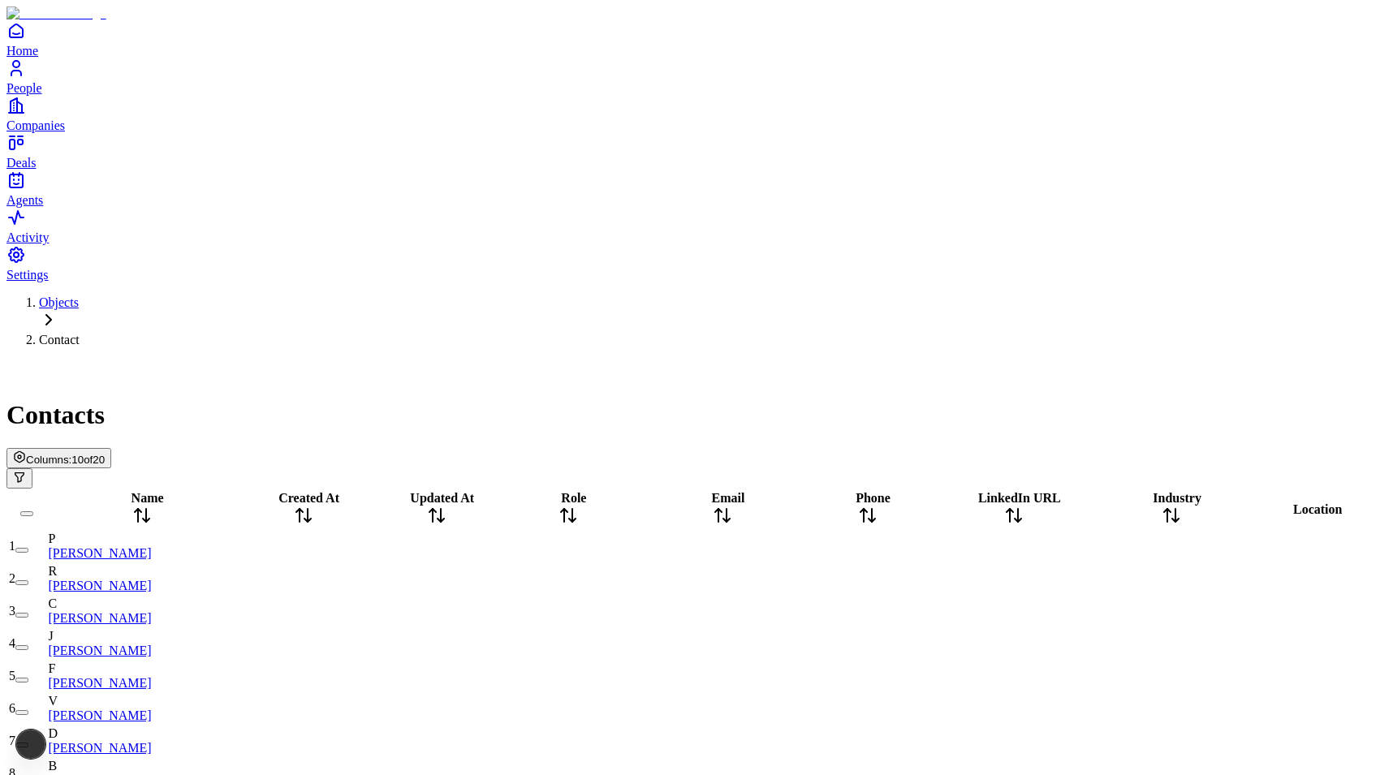
click at [71, 454] on span "Columns:" at bounding box center [48, 460] width 45 height 12
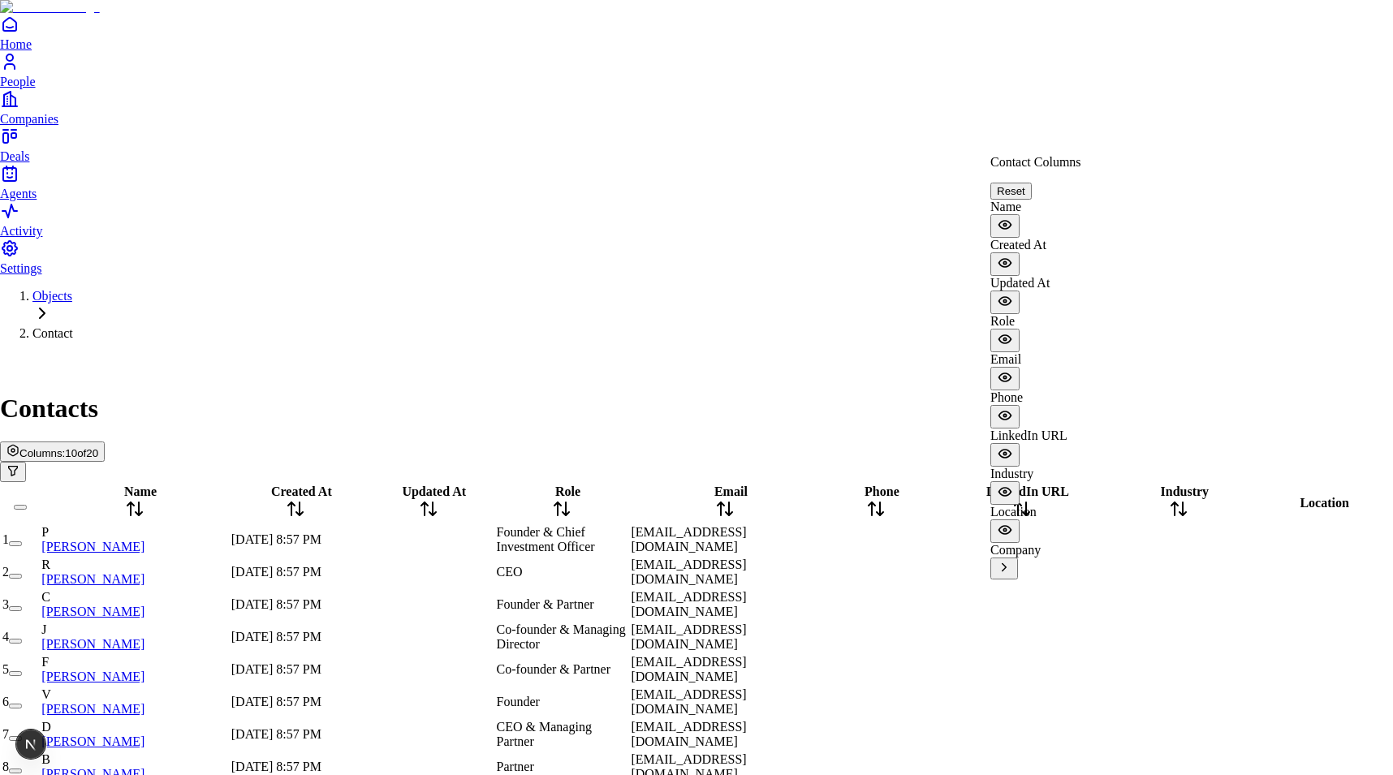
scroll to position [178, 0]
click at [1041, 543] on label "Company" at bounding box center [1015, 550] width 50 height 14
click at [1006, 564] on icon "View Company columns" at bounding box center [1004, 567] width 4 height 7
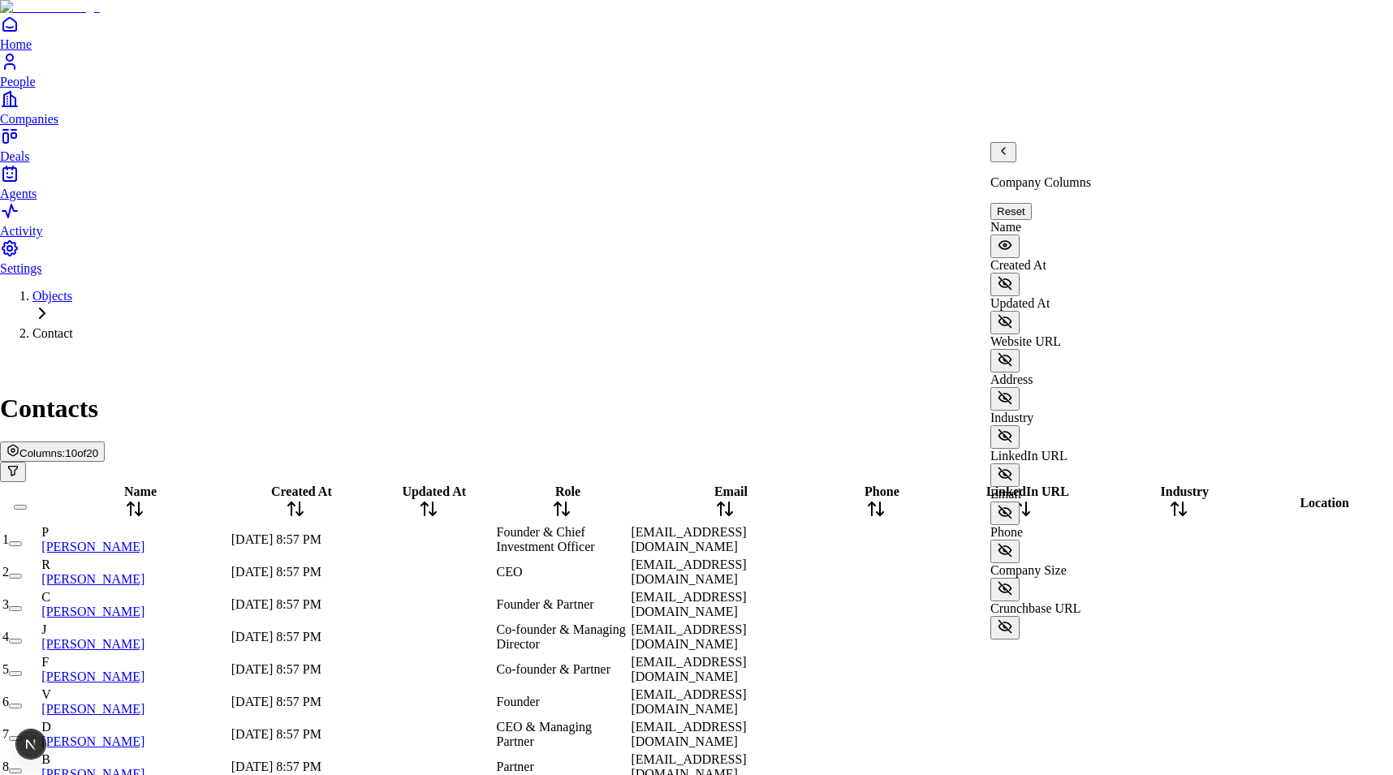
scroll to position [0, 0]
click at [1006, 157] on icon "Back" at bounding box center [1003, 150] width 13 height 13
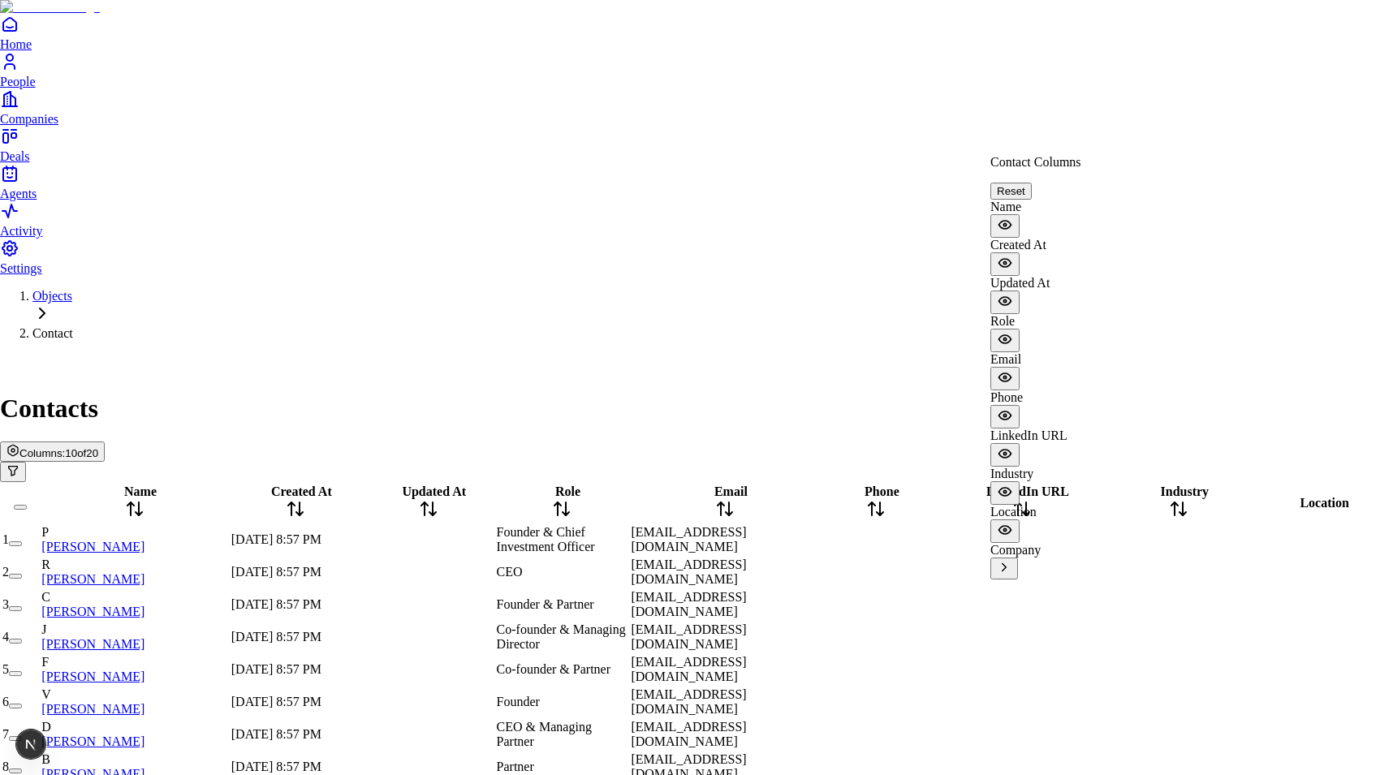
scroll to position [178, 0]
click at [1011, 560] on icon "View Company columns" at bounding box center [1004, 567] width 15 height 15
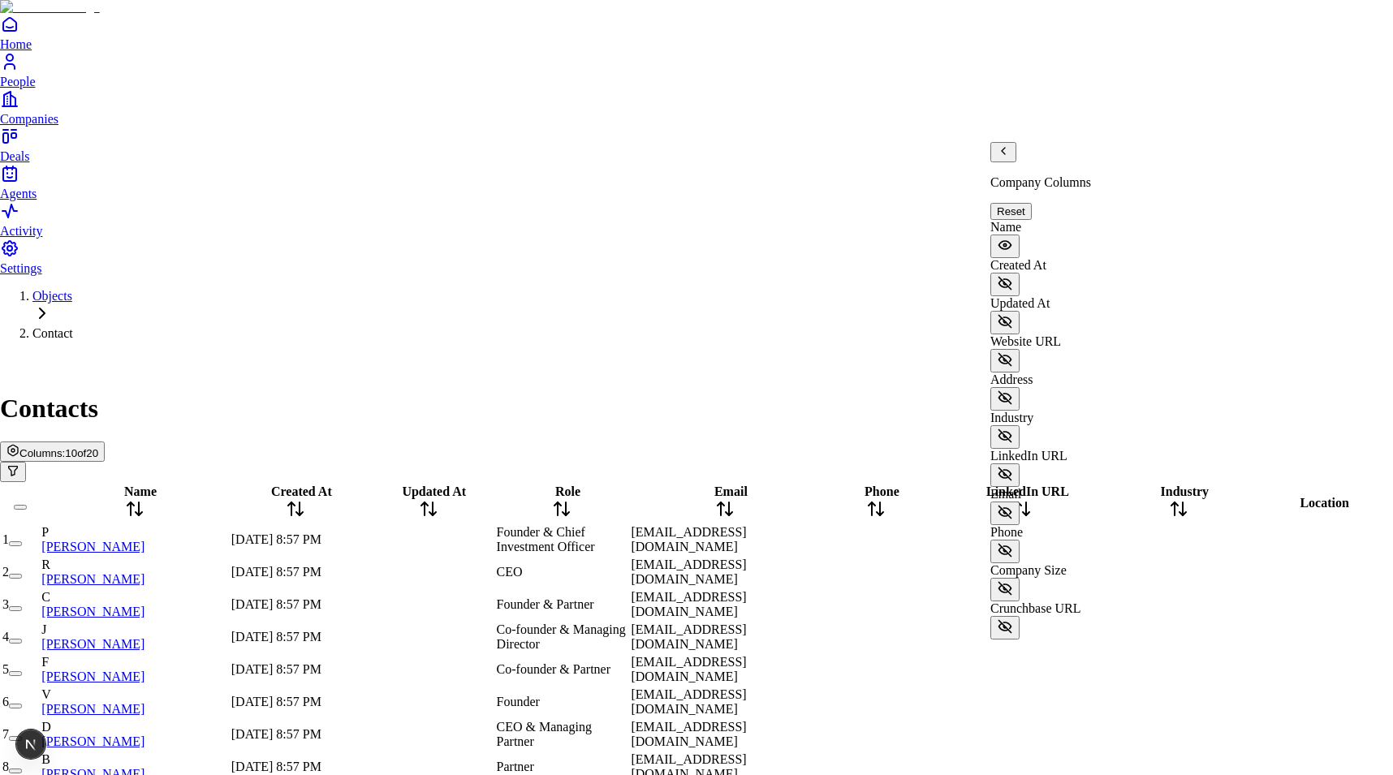
scroll to position [0, 0]
click at [1009, 157] on icon "Back" at bounding box center [1003, 150] width 13 height 13
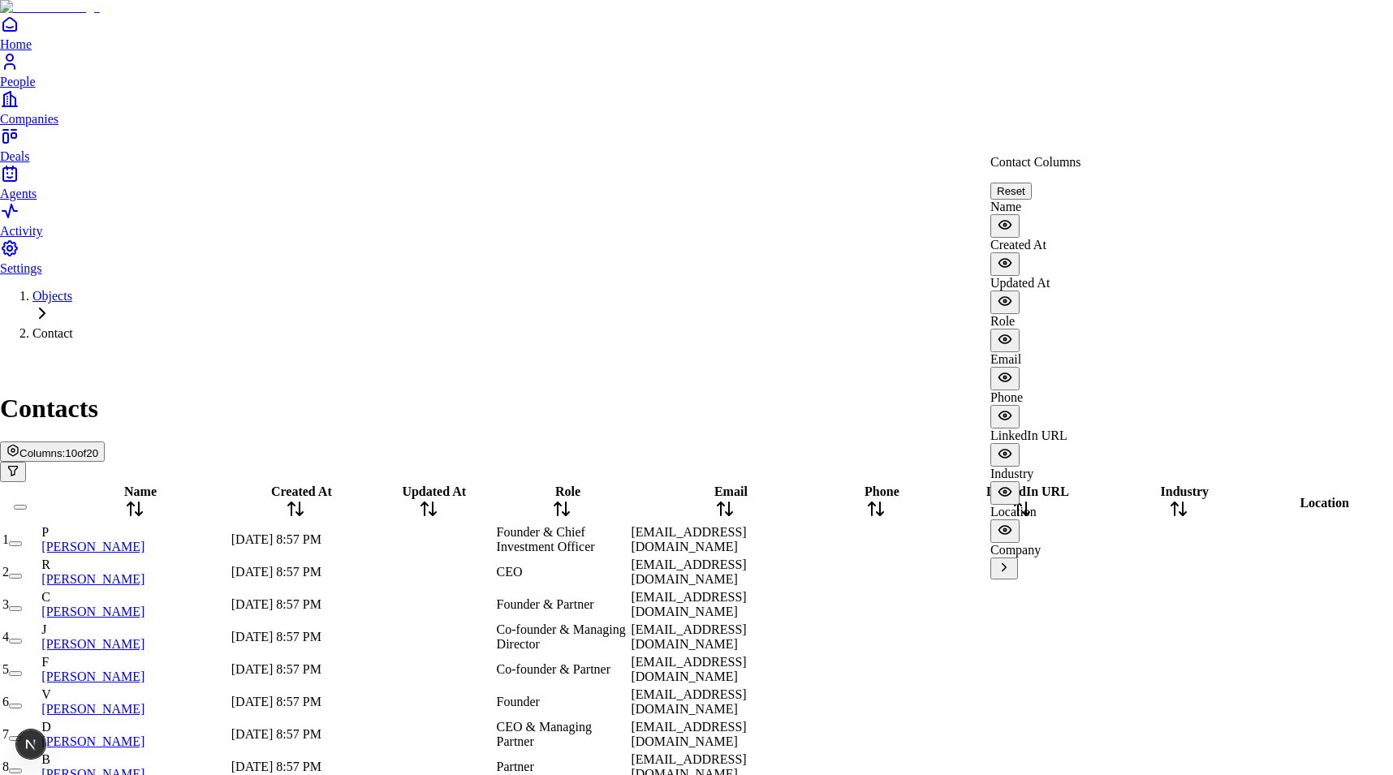
scroll to position [178, 0]
click at [1011, 560] on icon "View Company columns" at bounding box center [1004, 567] width 15 height 15
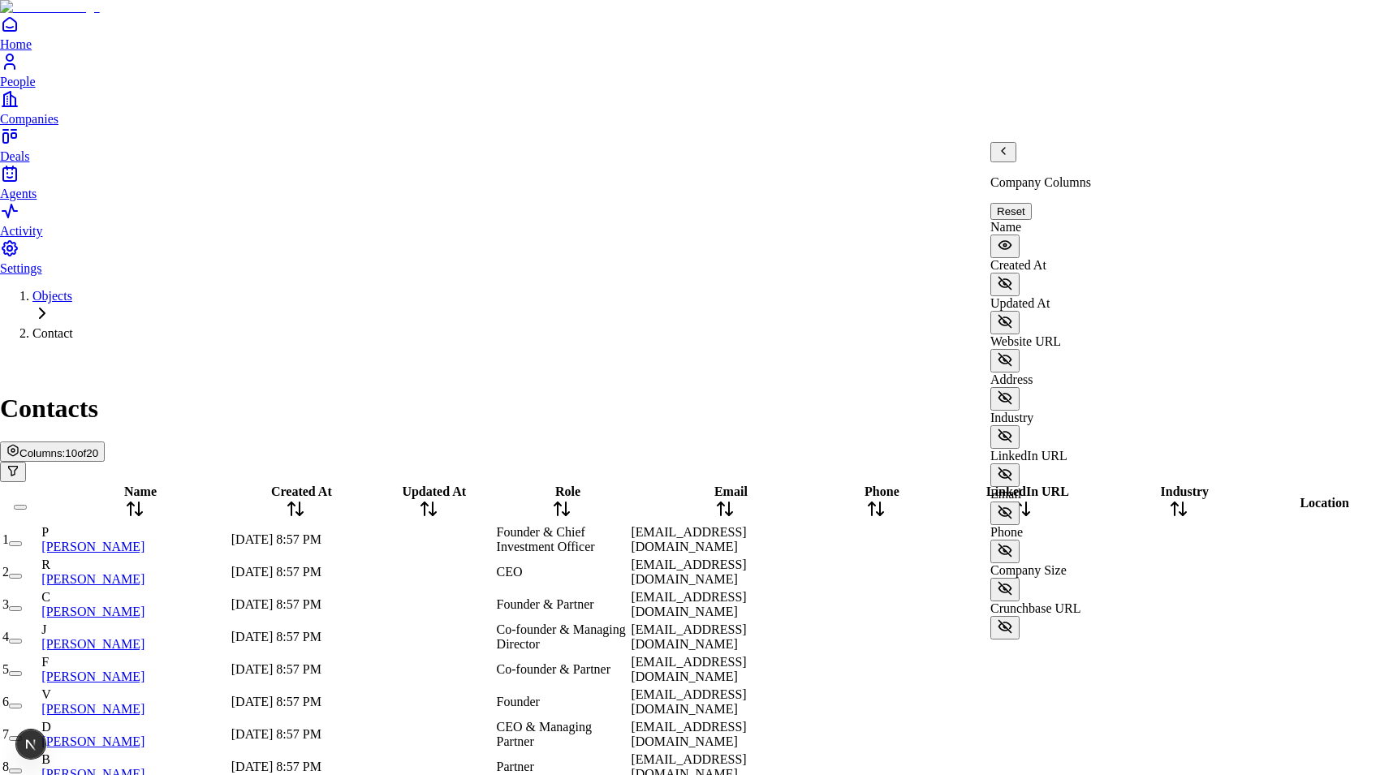
scroll to position [0, 0]
click at [1007, 157] on icon "Back" at bounding box center [1003, 150] width 13 height 13
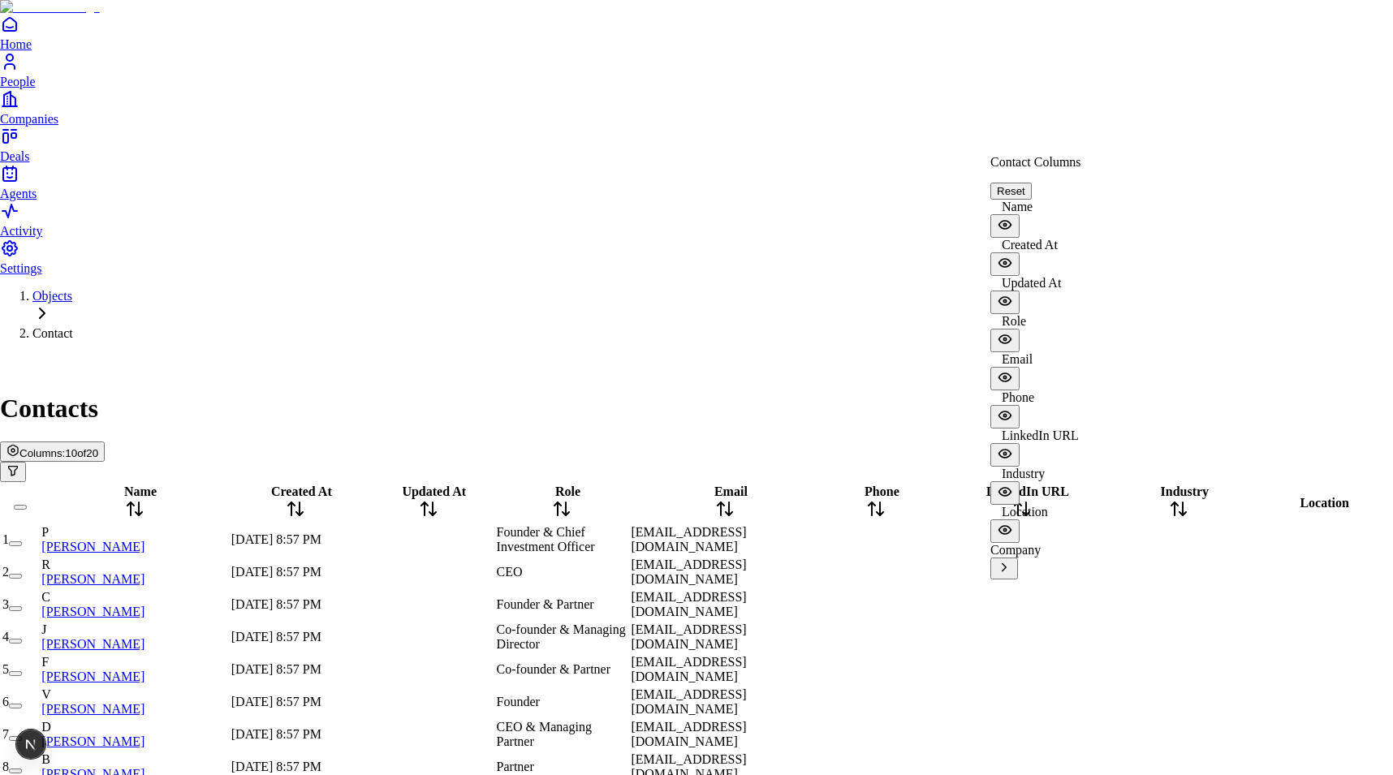
scroll to position [178, 0]
click at [1011, 560] on icon "View Company columns" at bounding box center [1004, 567] width 15 height 15
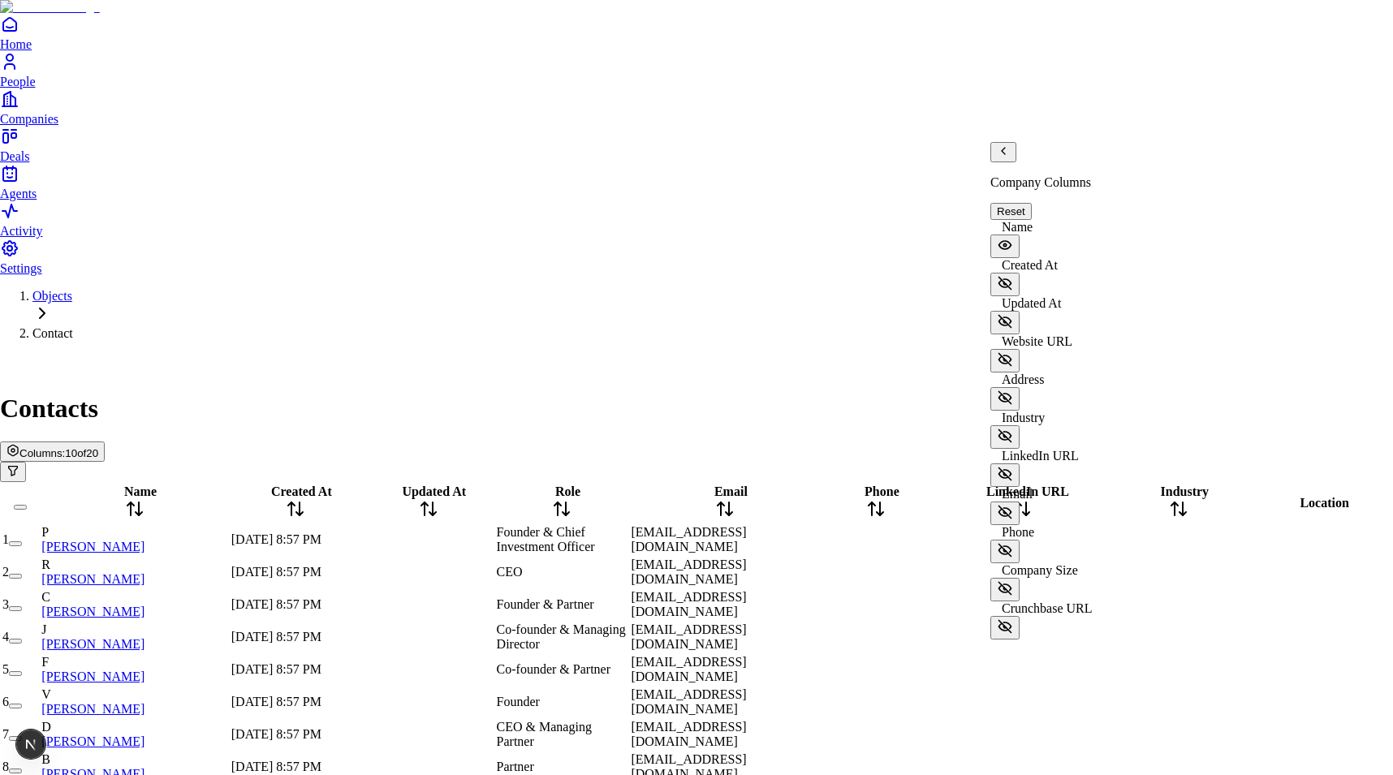
scroll to position [0, 0]
click at [1010, 157] on icon "Back" at bounding box center [1003, 150] width 13 height 13
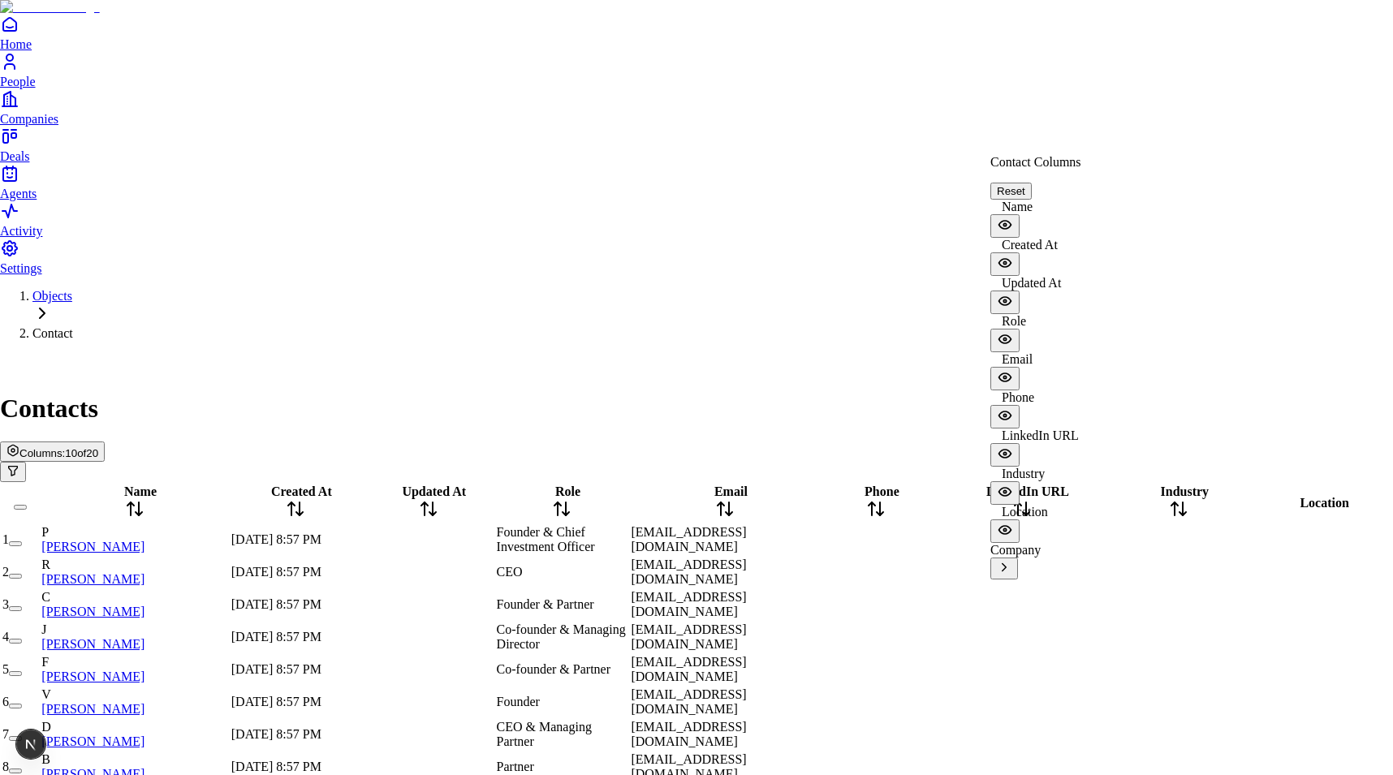
scroll to position [178, 0]
click at [1011, 560] on icon "View Company columns" at bounding box center [1004, 567] width 15 height 15
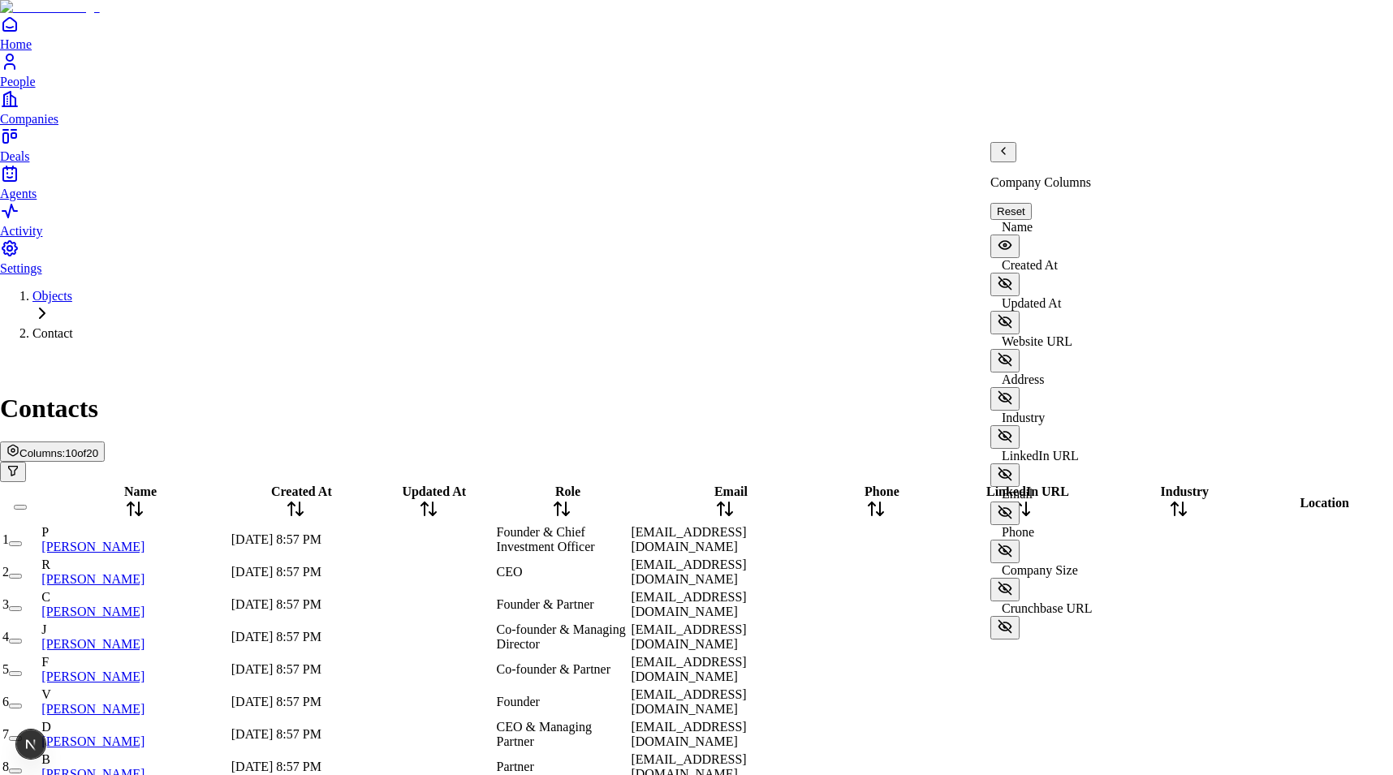
scroll to position [0, 0]
click at [1006, 157] on icon "Back" at bounding box center [1003, 150] width 13 height 13
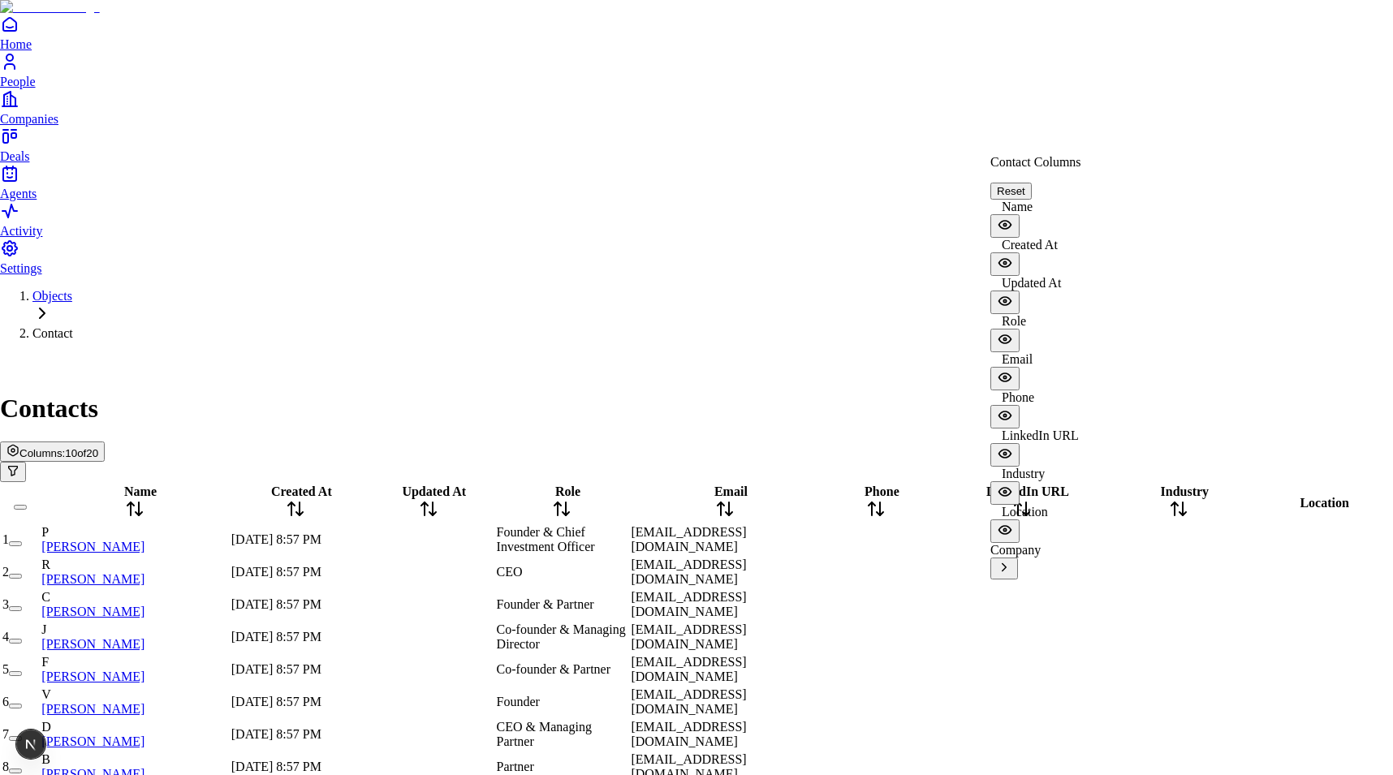
scroll to position [178, 0]
click at [1006, 564] on icon "View Company columns" at bounding box center [1004, 567] width 4 height 7
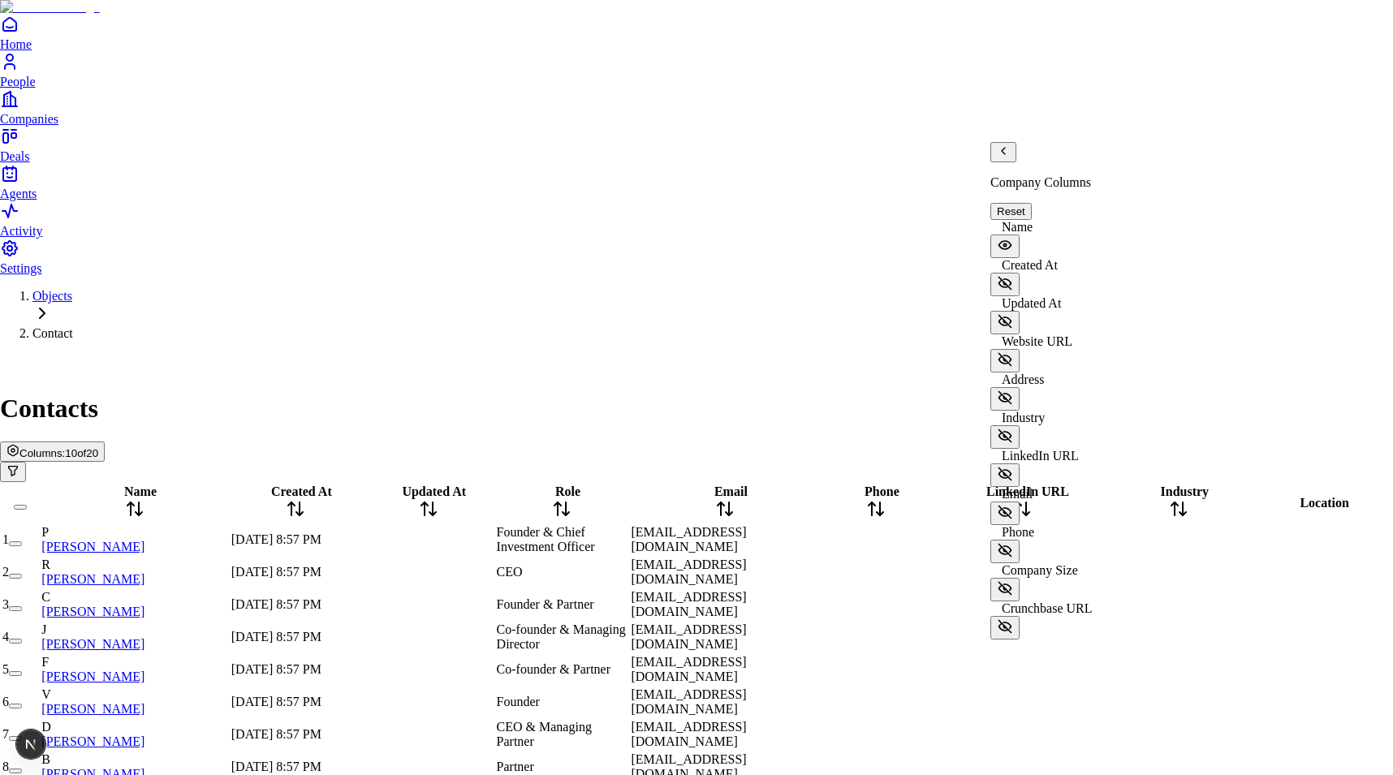
scroll to position [0, 0]
click at [1007, 157] on icon "Back" at bounding box center [1003, 150] width 13 height 13
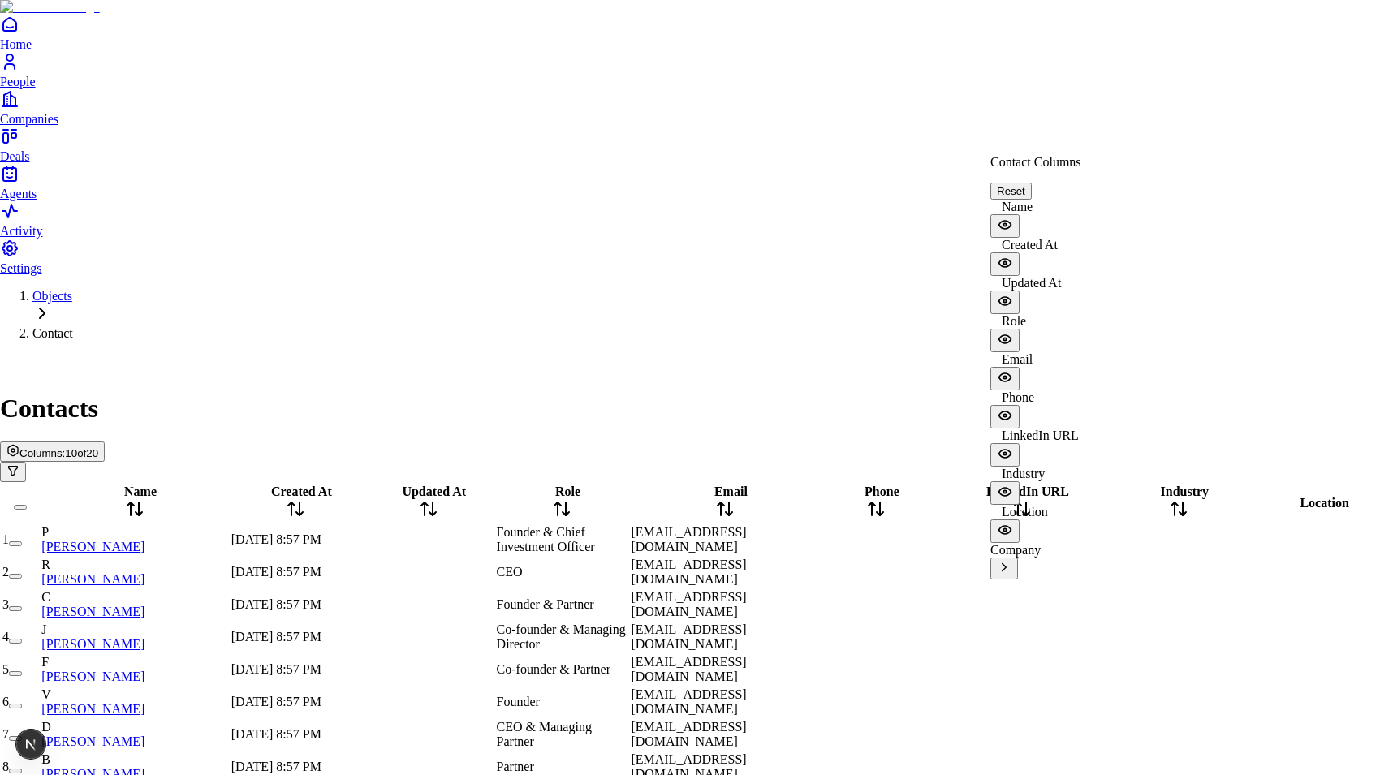
scroll to position [178, 0]
click at [1011, 560] on icon "View Company columns" at bounding box center [1004, 567] width 15 height 15
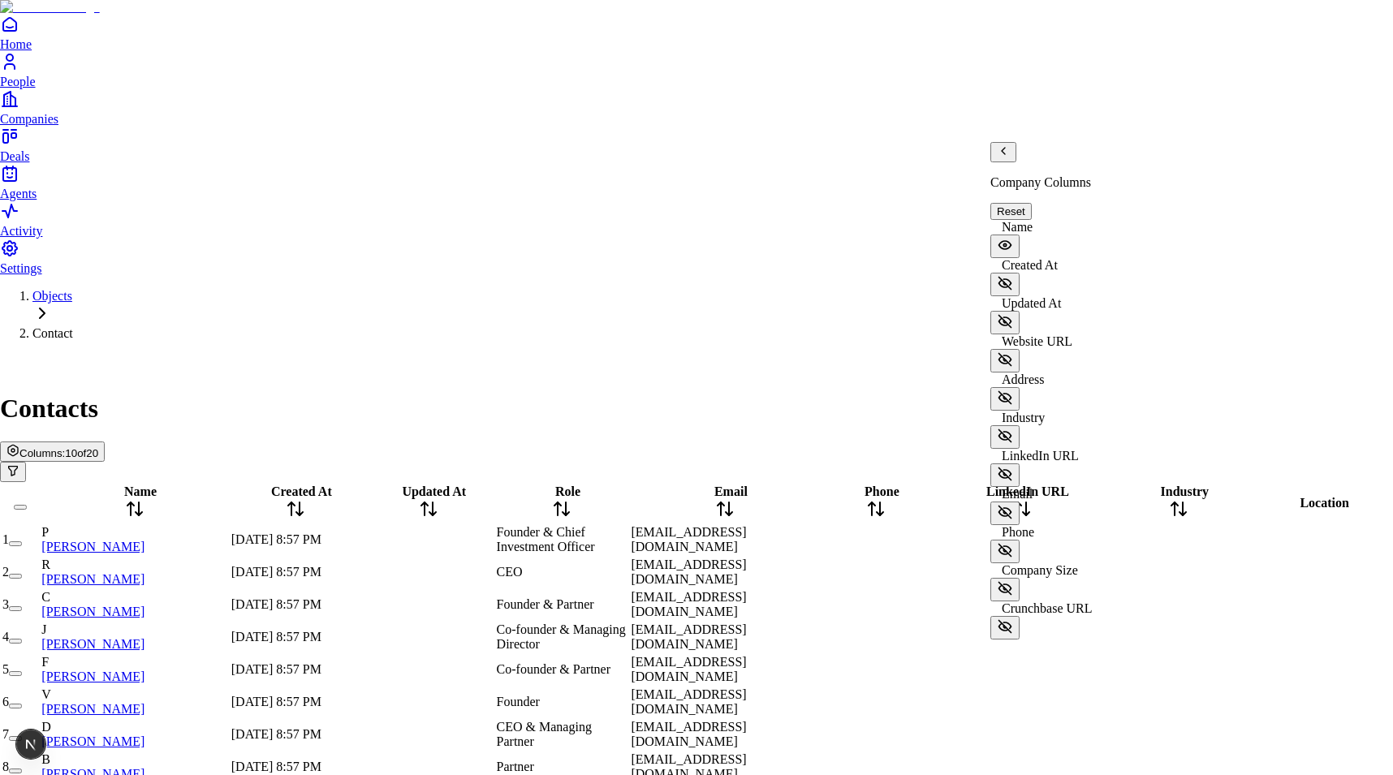
scroll to position [0, 0]
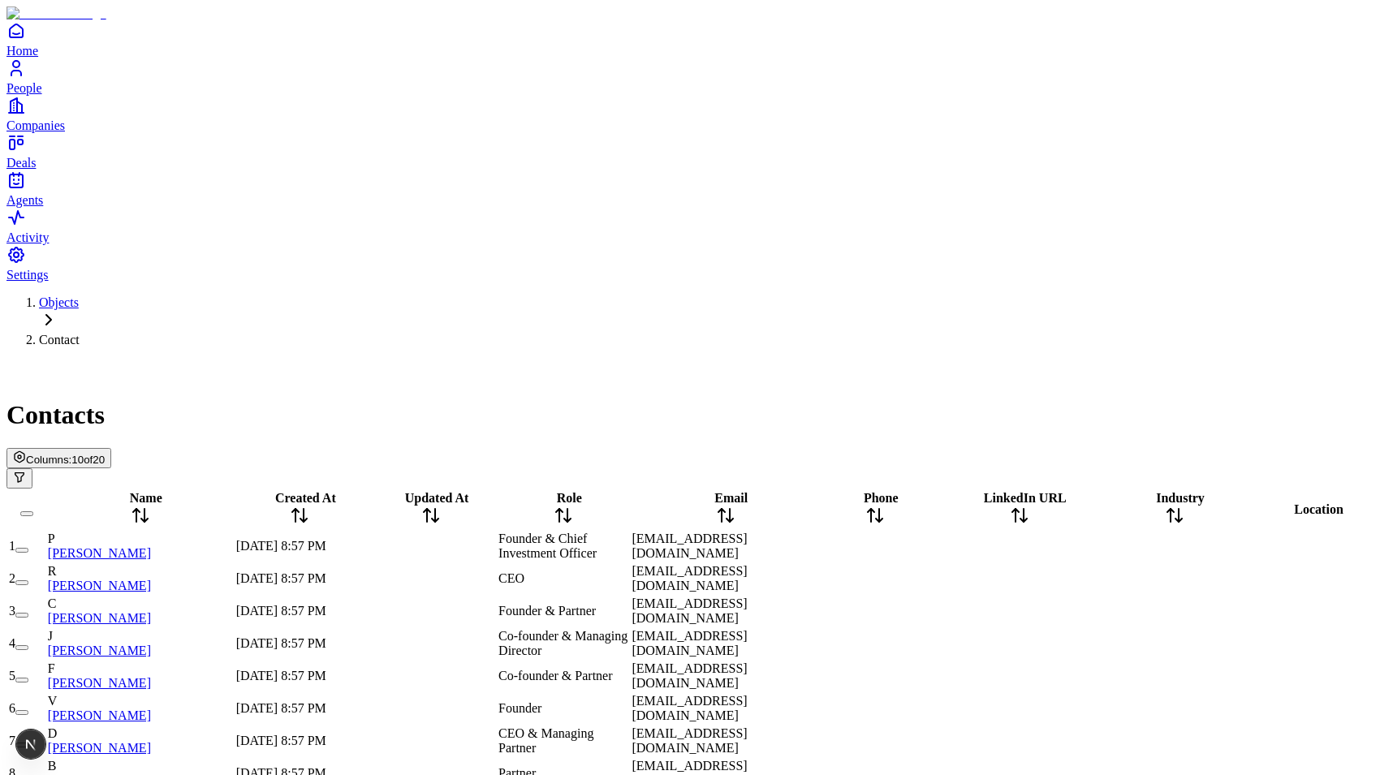
click at [71, 454] on span "Columns:" at bounding box center [48, 460] width 45 height 12
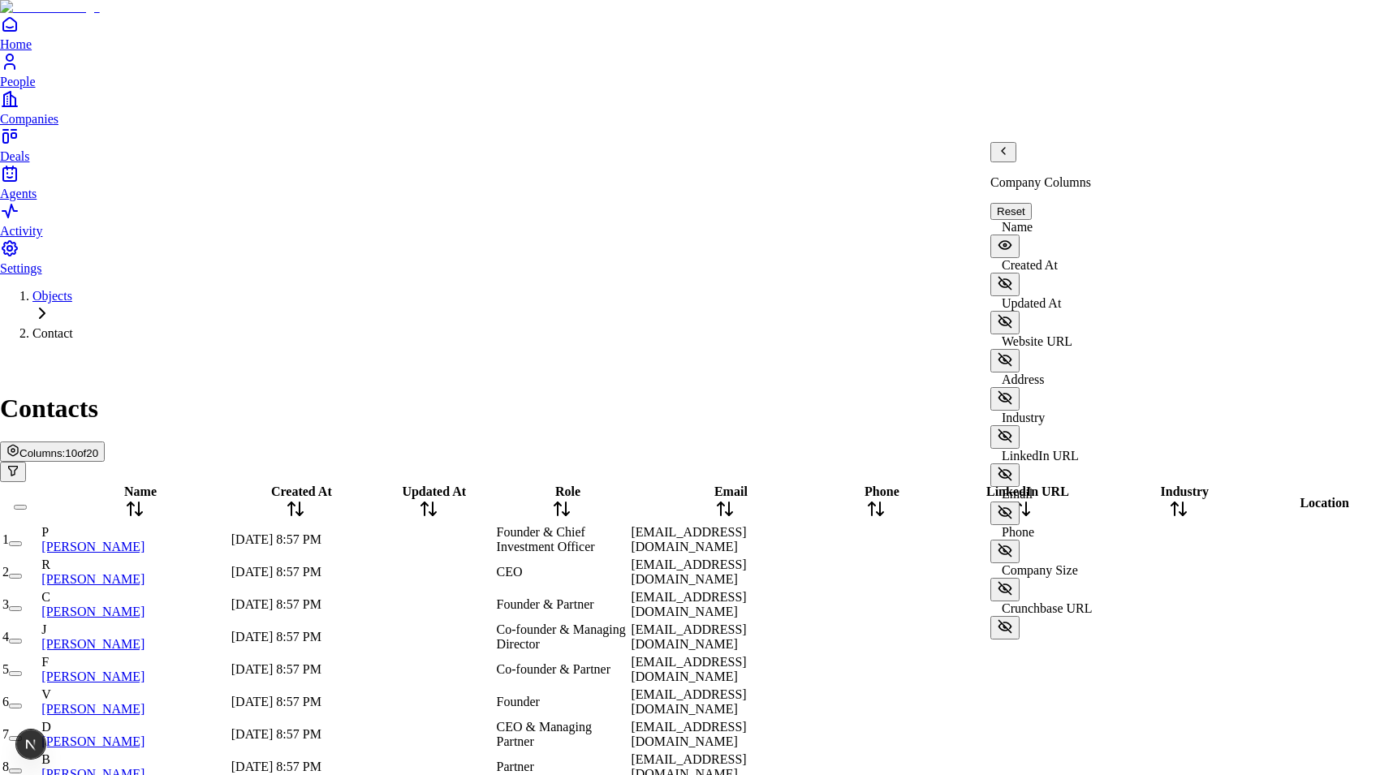
scroll to position [222, 0]
click at [1006, 157] on icon "Back" at bounding box center [1003, 150] width 13 height 13
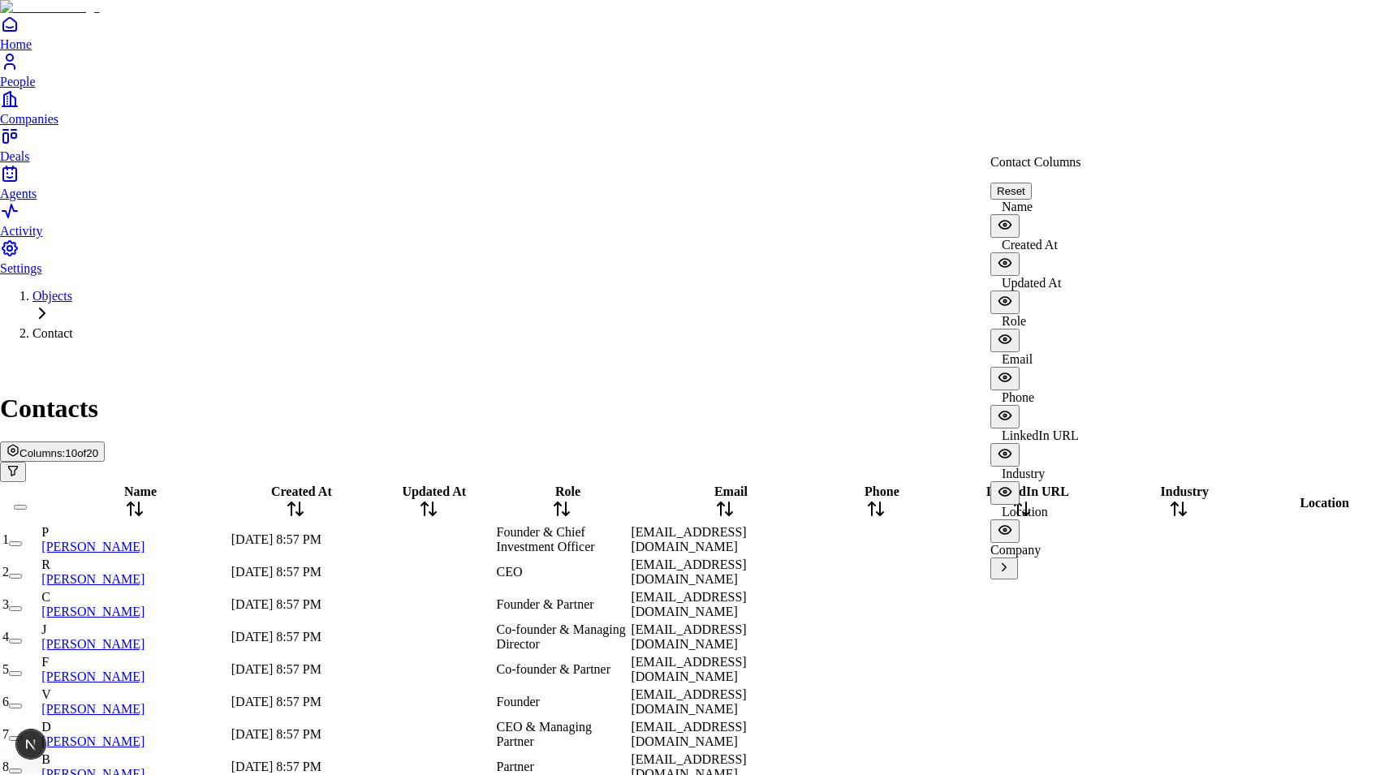
scroll to position [178, 0]
click at [1011, 560] on icon "View Company columns" at bounding box center [1004, 567] width 15 height 15
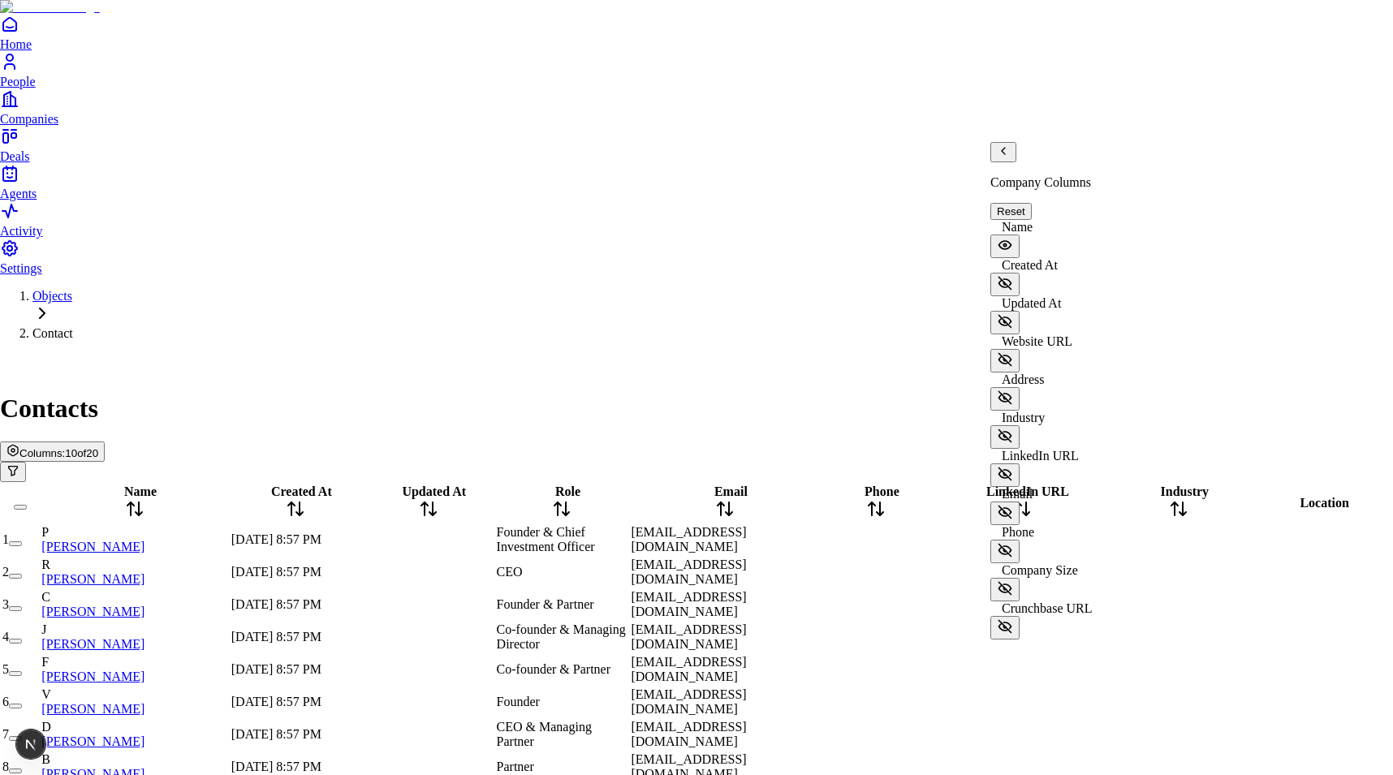
scroll to position [0, 0]
click at [1005, 154] on icon "Back" at bounding box center [1003, 151] width 3 height 6
